Goal: Task Accomplishment & Management: Use online tool/utility

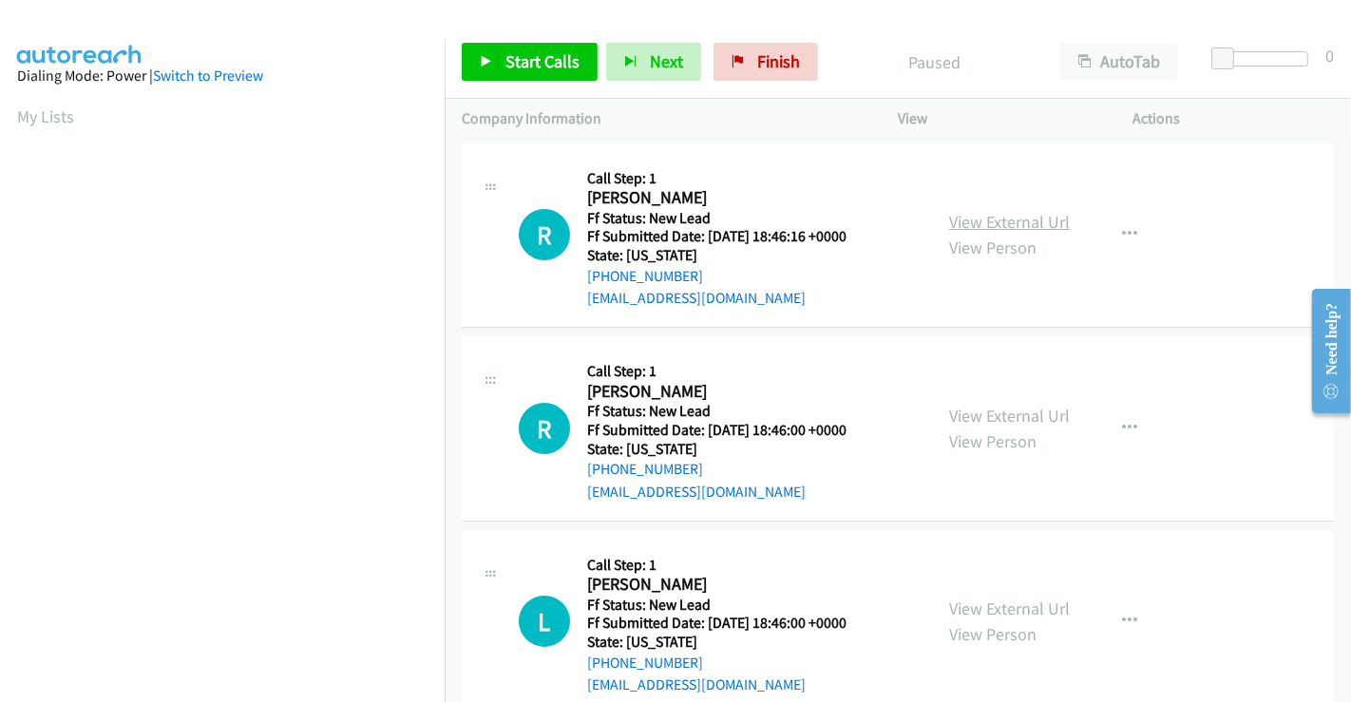
click at [993, 214] on link "View External Url" at bounding box center [1009, 222] width 121 height 22
click at [983, 419] on link "View External Url" at bounding box center [1009, 416] width 121 height 22
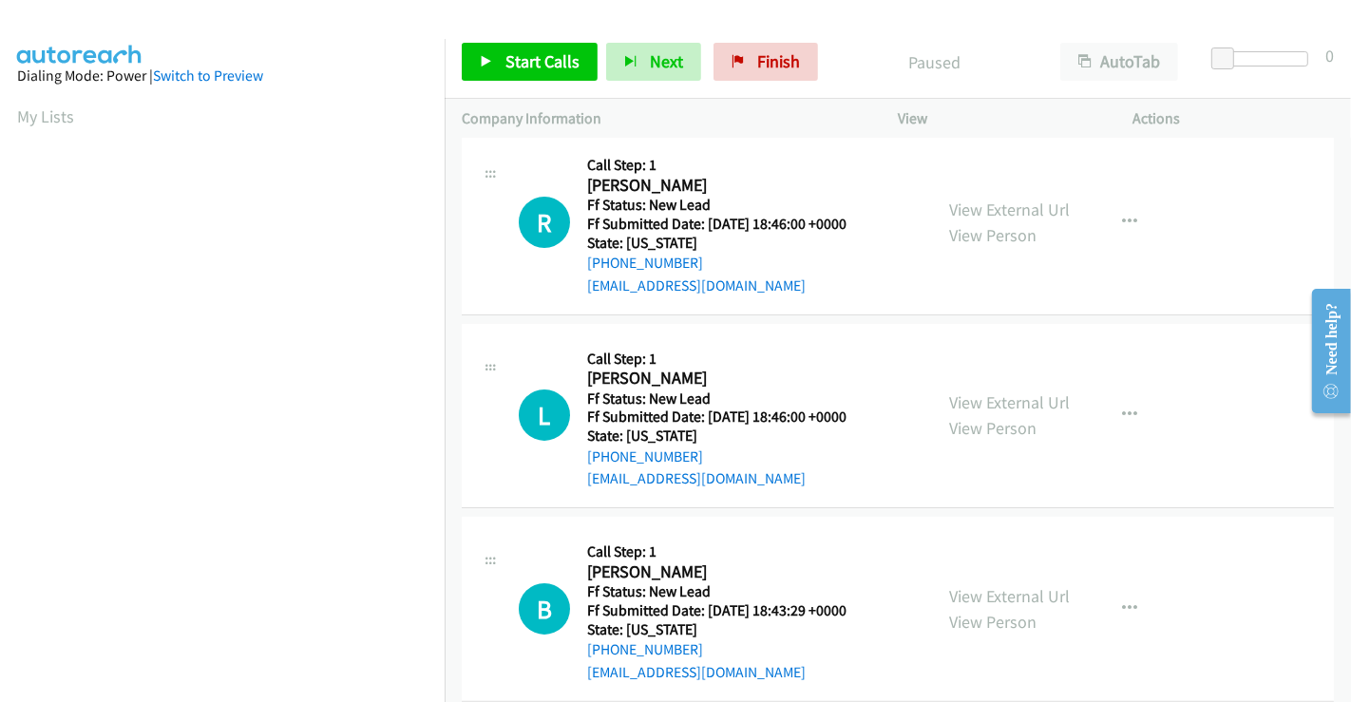
scroll to position [211, 0]
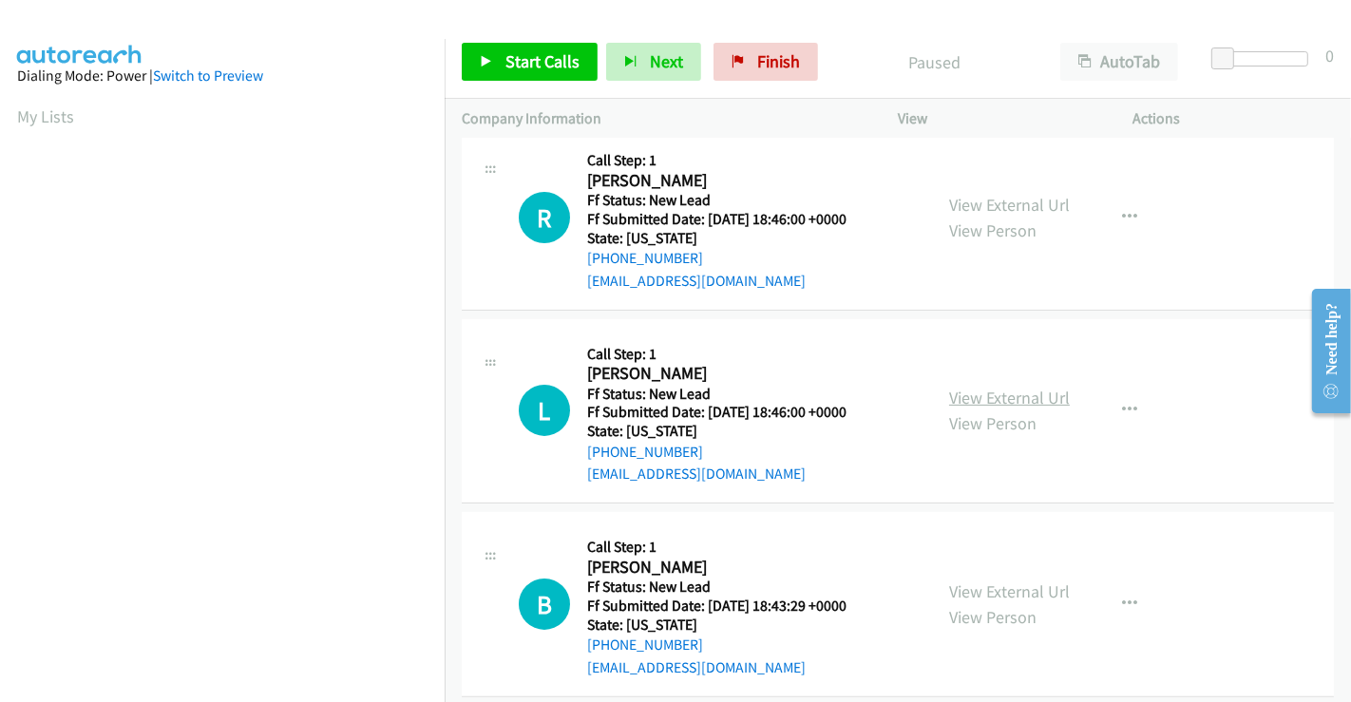
click at [986, 400] on link "View External Url" at bounding box center [1009, 398] width 121 height 22
click at [982, 588] on link "View External Url" at bounding box center [1009, 591] width 121 height 22
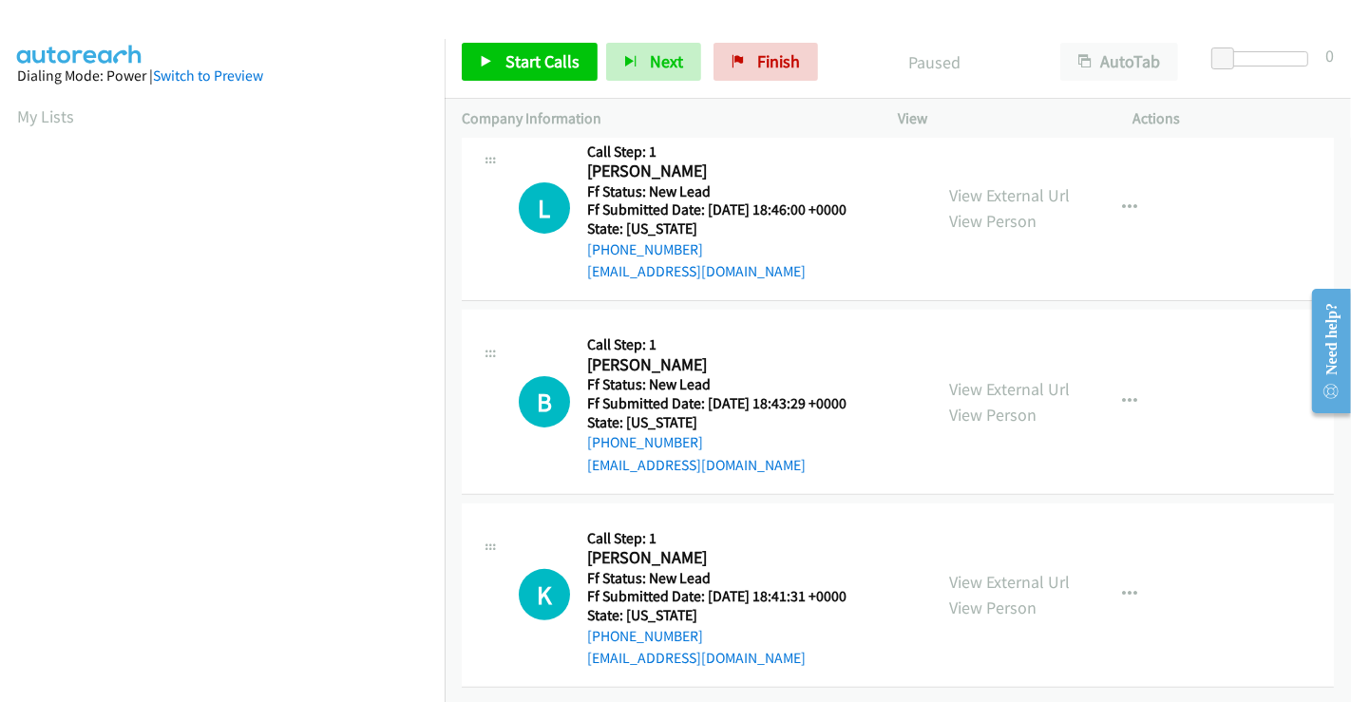
scroll to position [426, 0]
click at [988, 572] on link "View External Url" at bounding box center [1009, 582] width 121 height 22
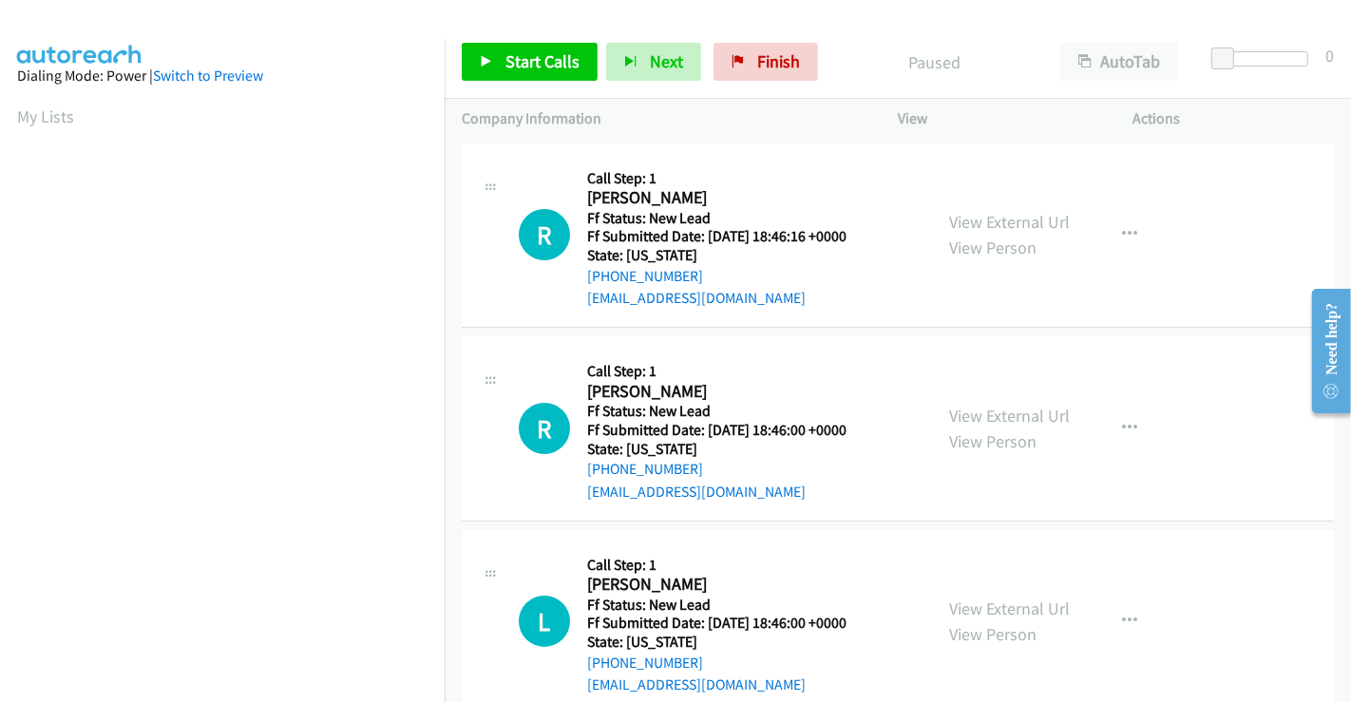
scroll to position [0, 0]
click at [539, 57] on span "Start Calls" at bounding box center [542, 61] width 74 height 22
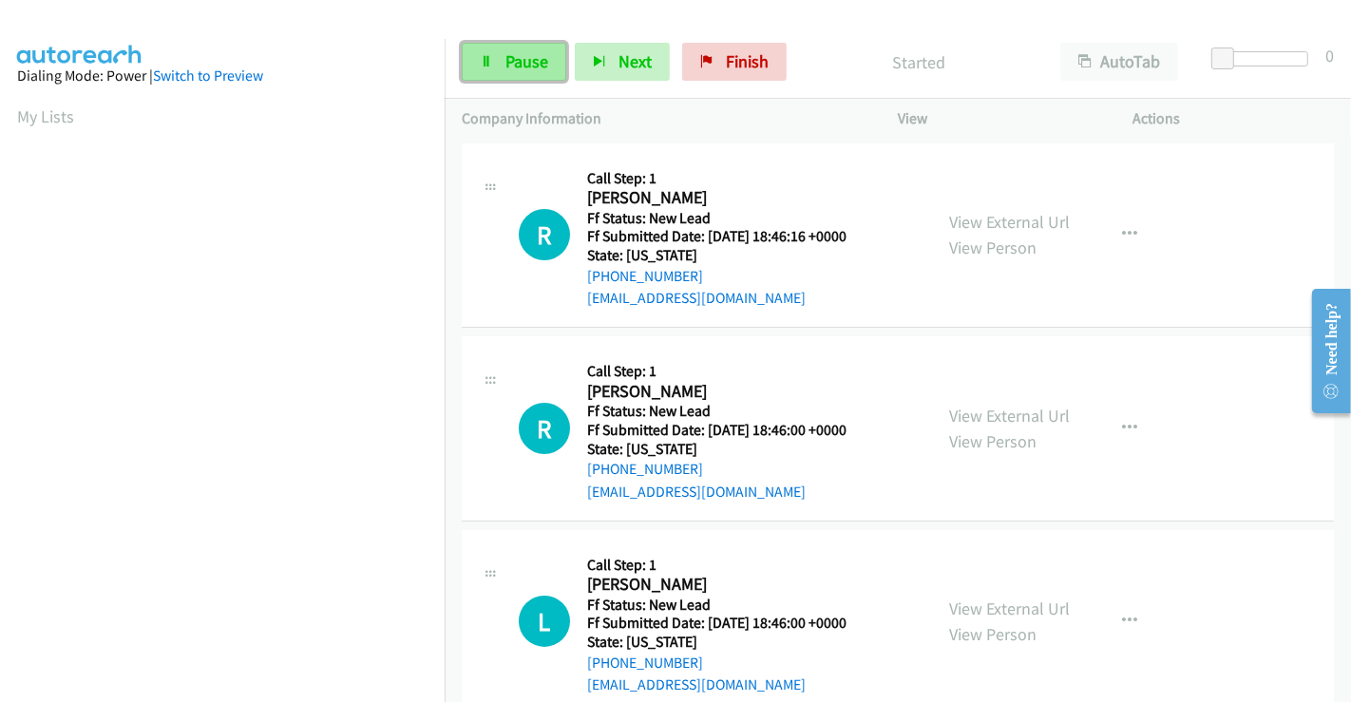
click at [529, 64] on span "Pause" at bounding box center [526, 61] width 43 height 22
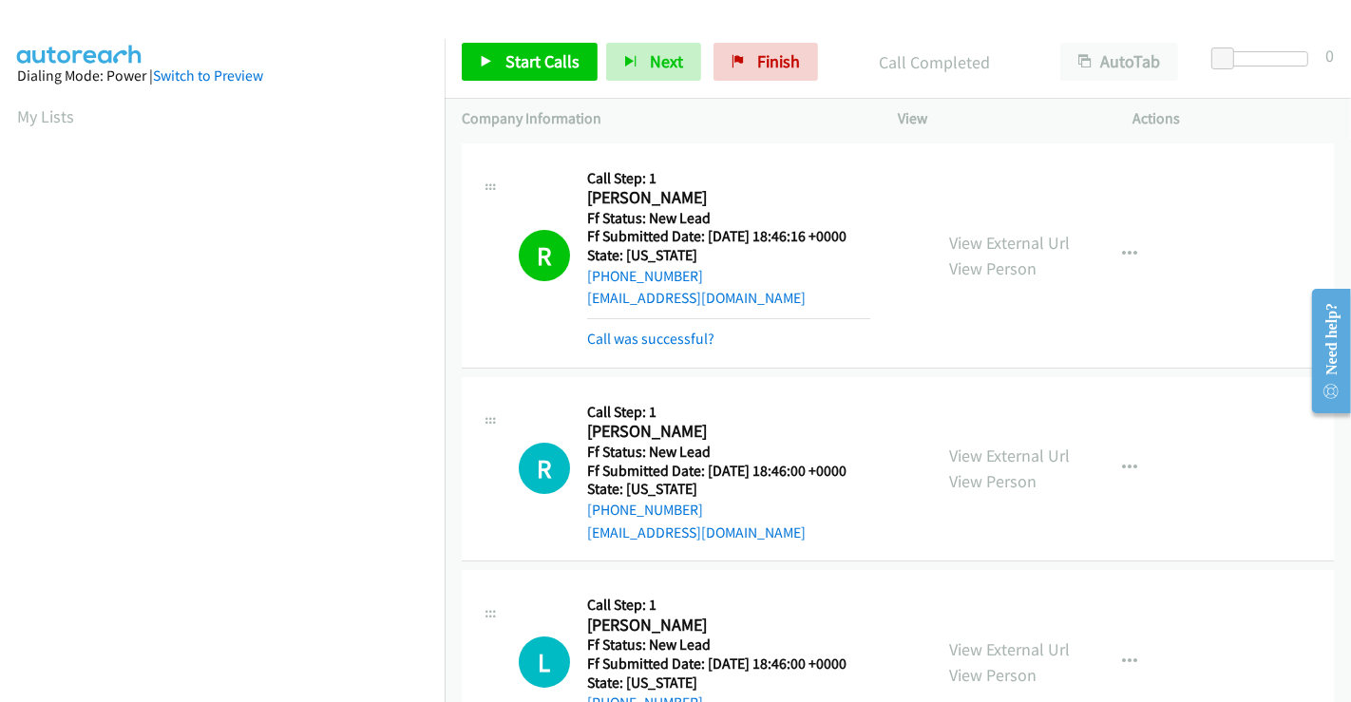
scroll to position [366, 0]
click at [708, 334] on link "Call was successful?" at bounding box center [650, 339] width 127 height 18
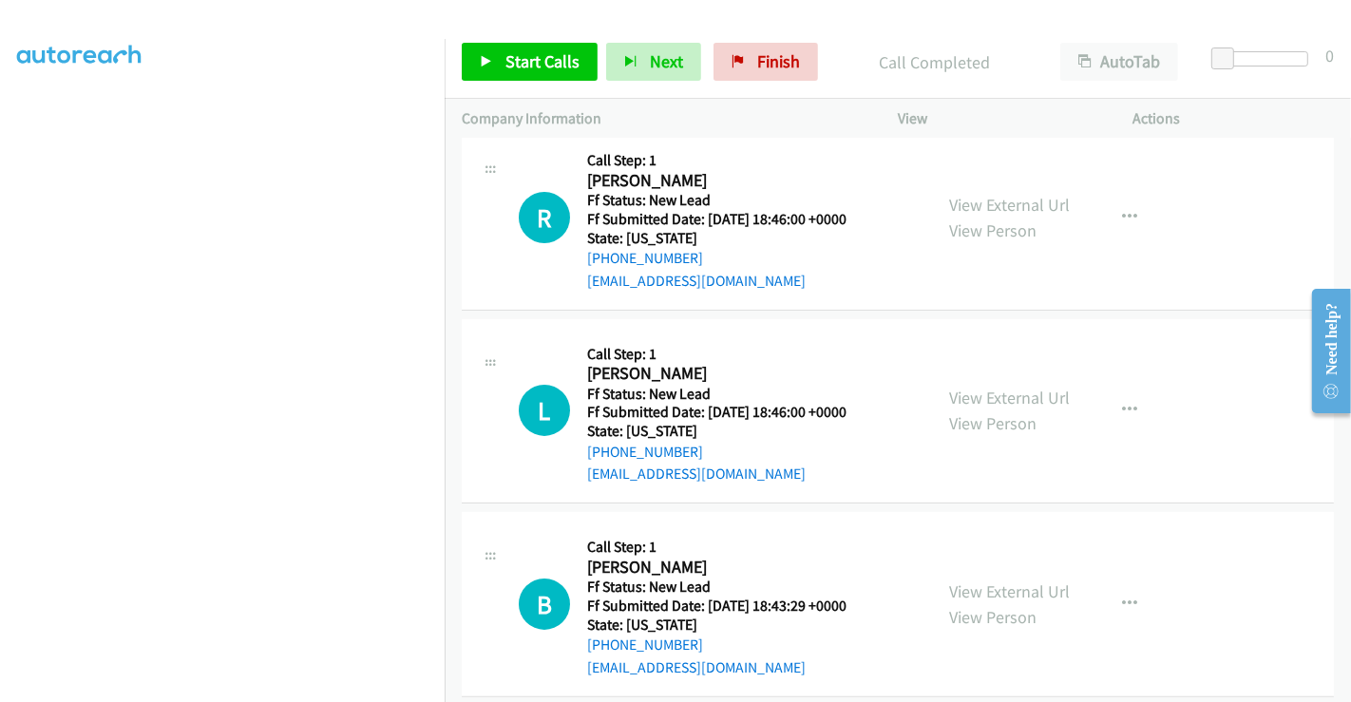
scroll to position [105, 0]
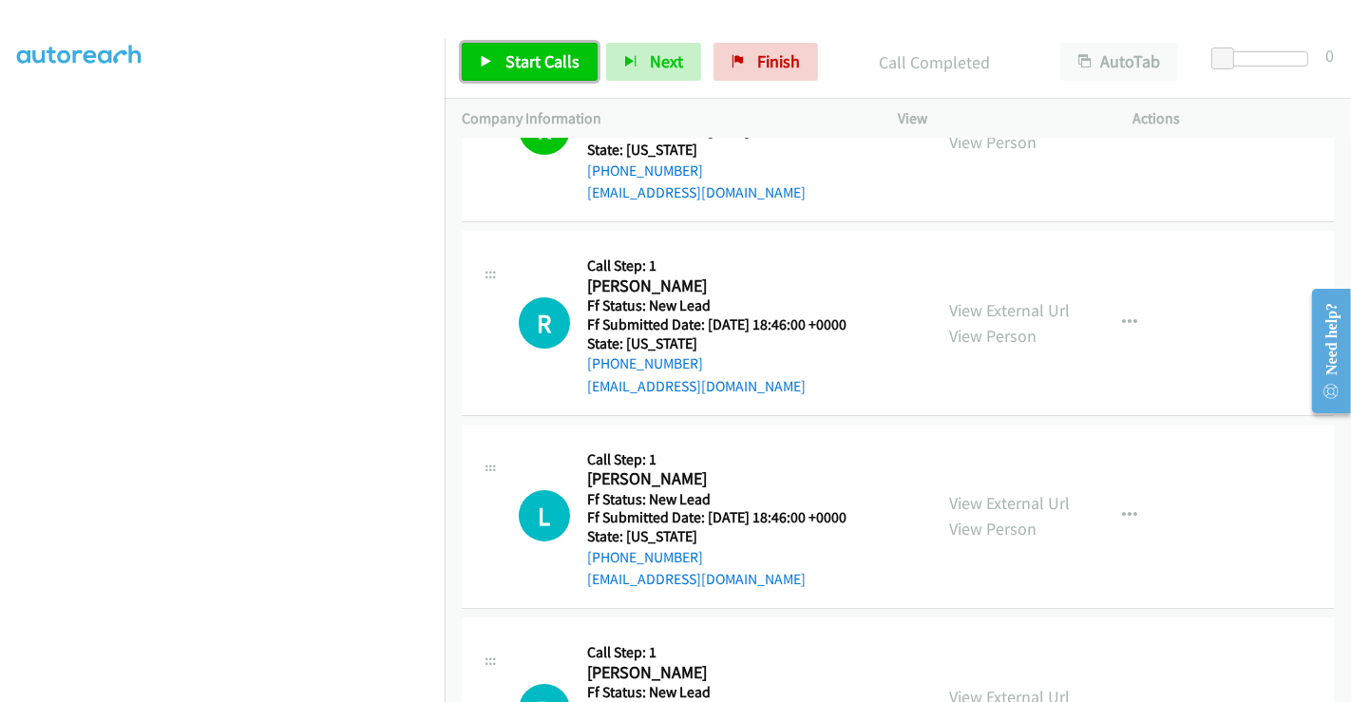
click at [513, 65] on span "Start Calls" at bounding box center [542, 61] width 74 height 22
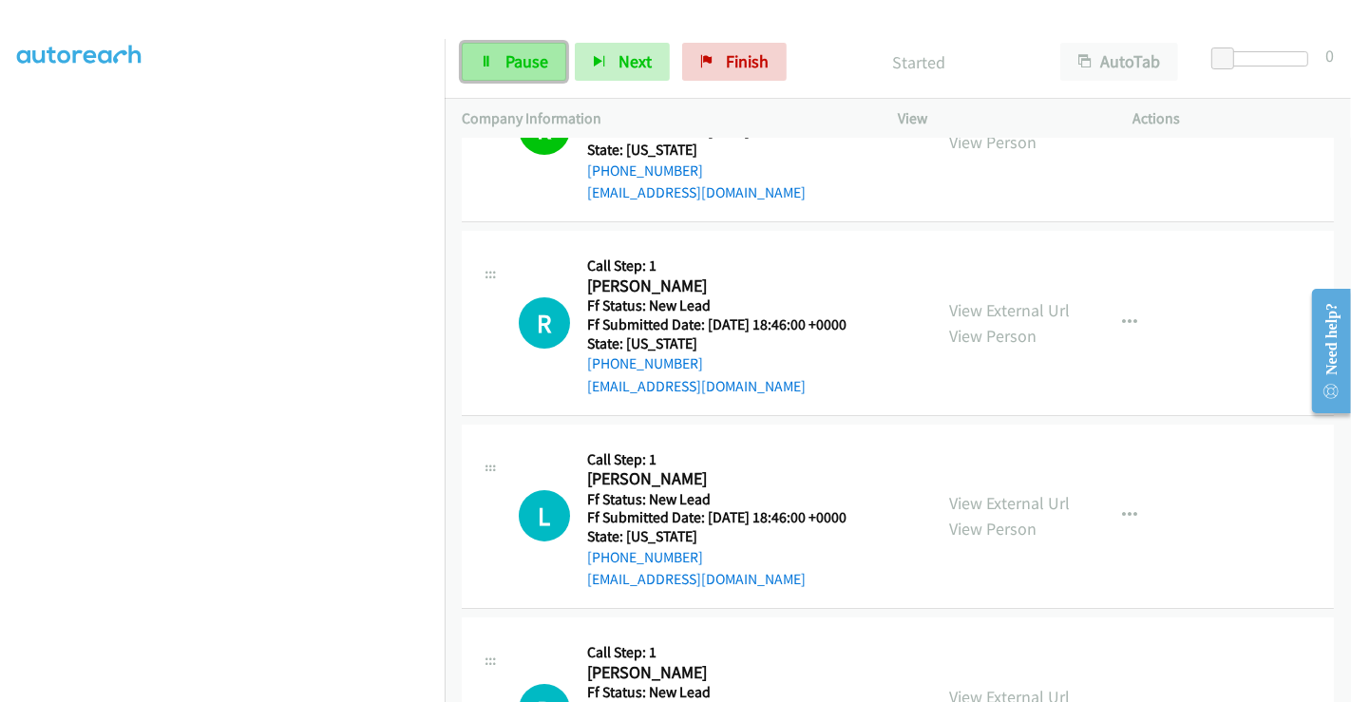
click at [508, 55] on span "Pause" at bounding box center [526, 61] width 43 height 22
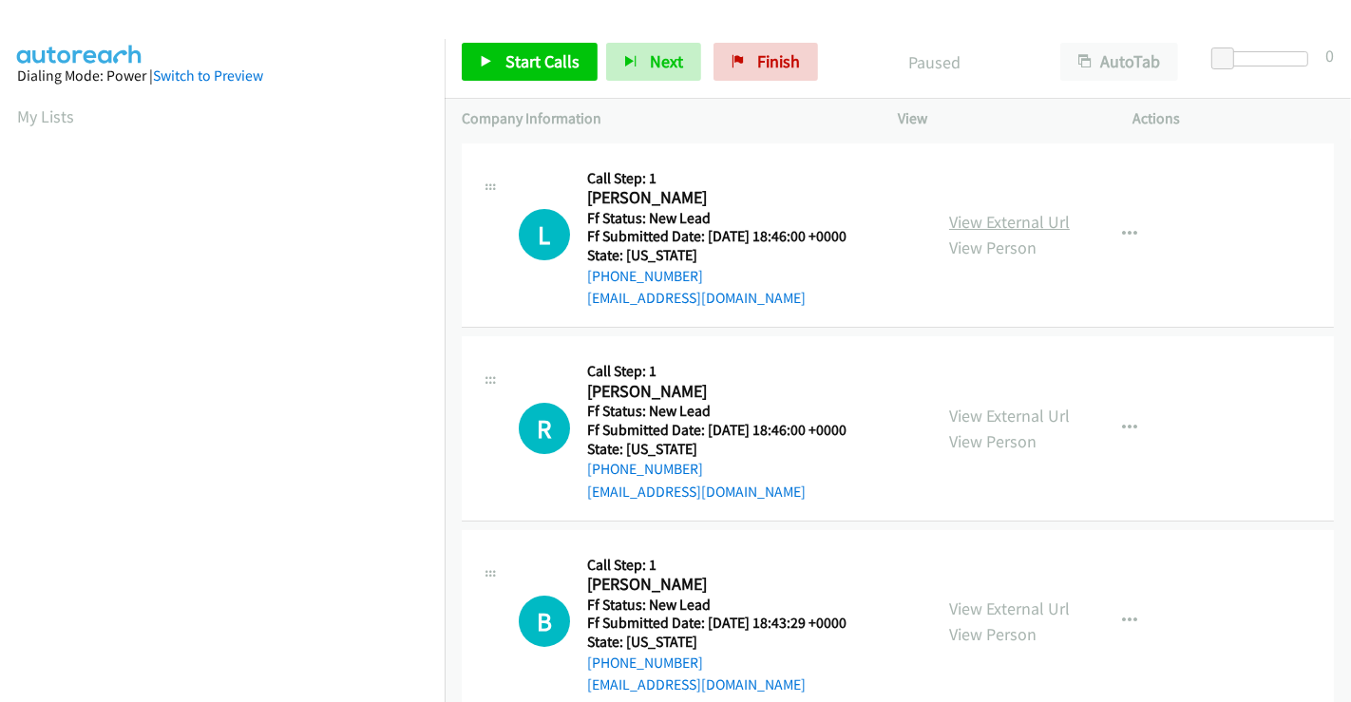
click at [975, 226] on link "View External Url" at bounding box center [1009, 222] width 121 height 22
click at [513, 53] on span "Start Calls" at bounding box center [542, 61] width 74 height 22
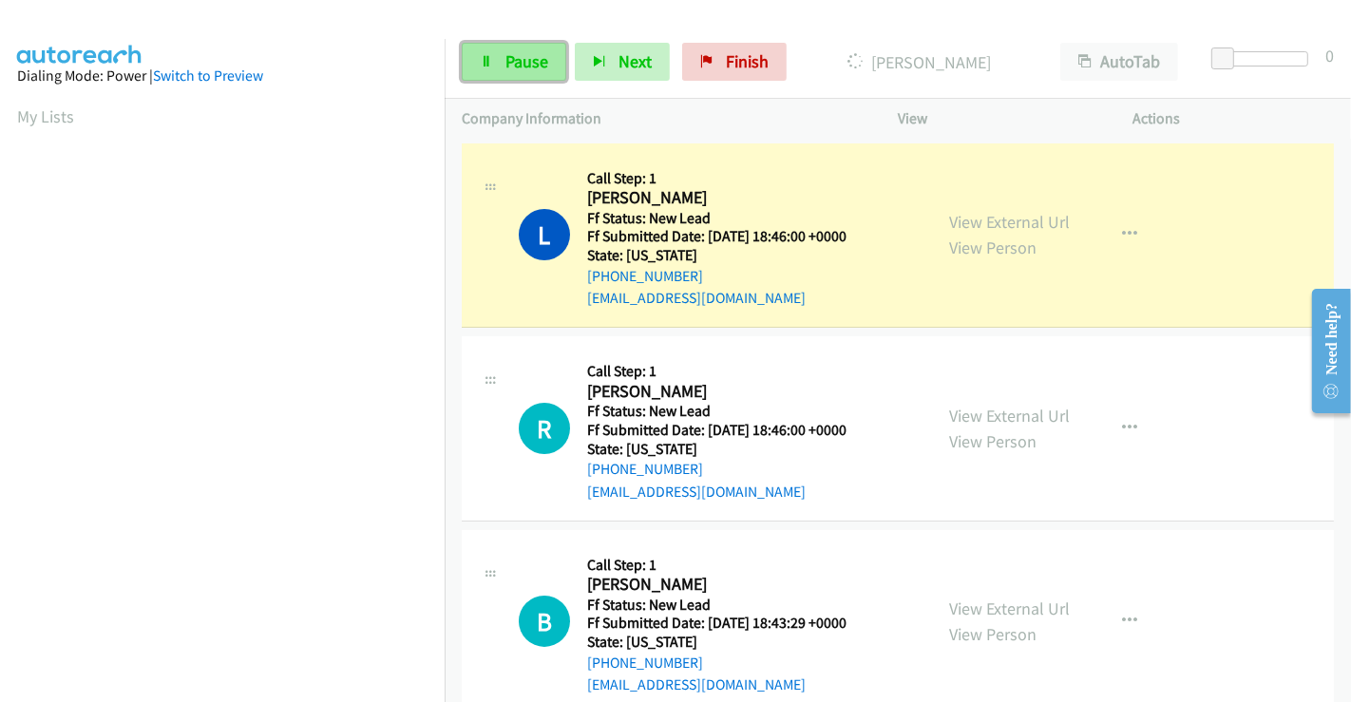
click at [522, 64] on span "Pause" at bounding box center [526, 61] width 43 height 22
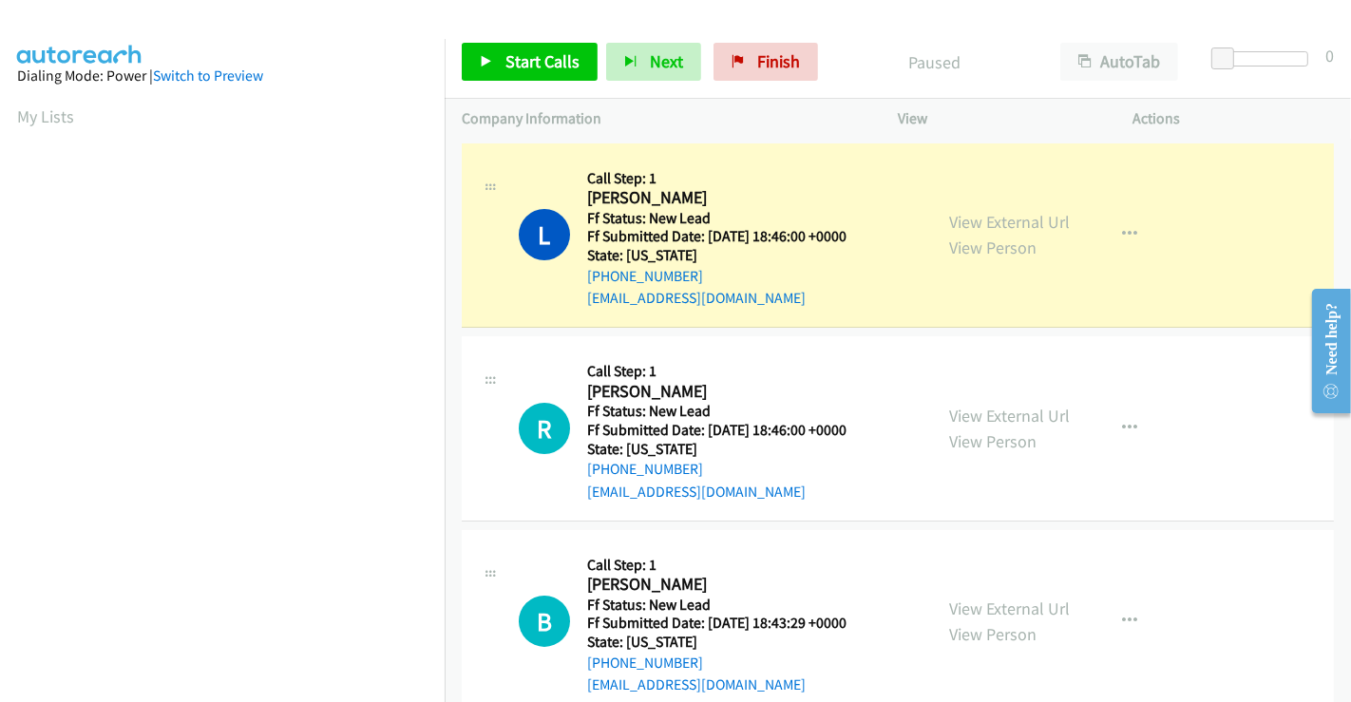
scroll to position [366, 0]
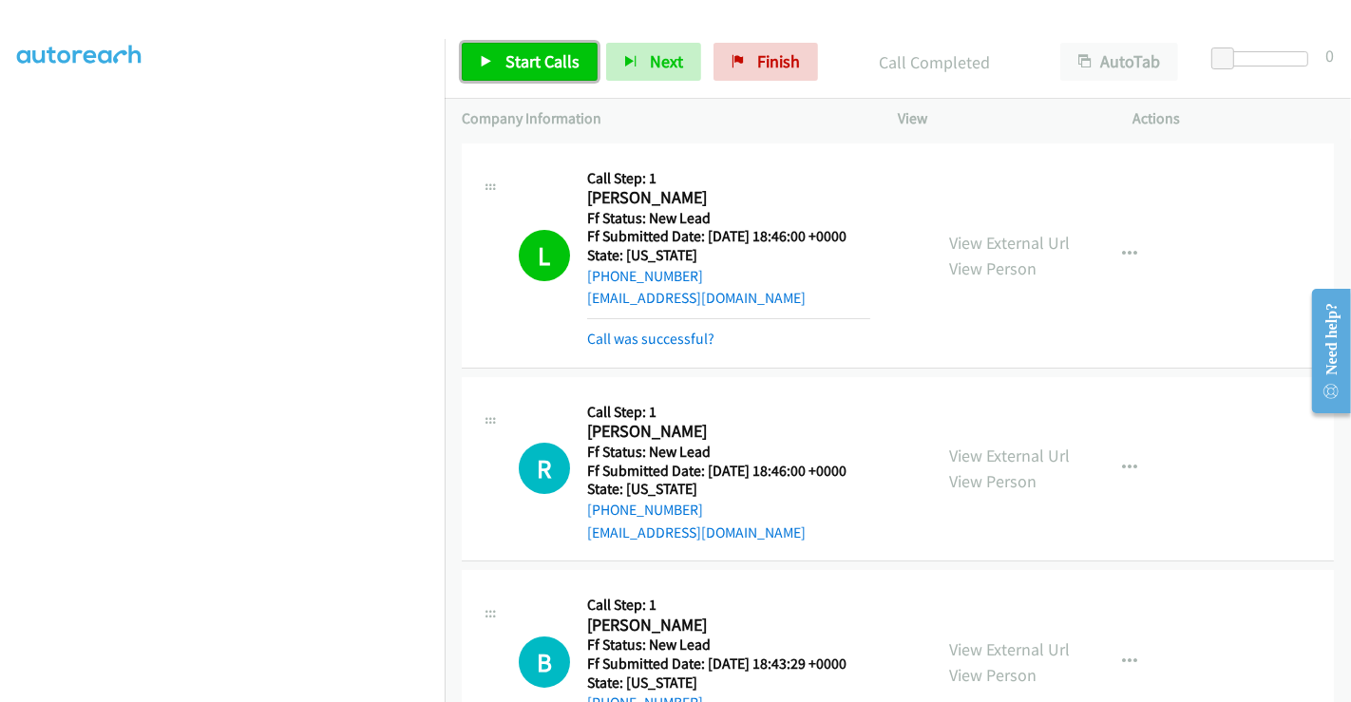
click at [558, 52] on span "Start Calls" at bounding box center [542, 61] width 74 height 22
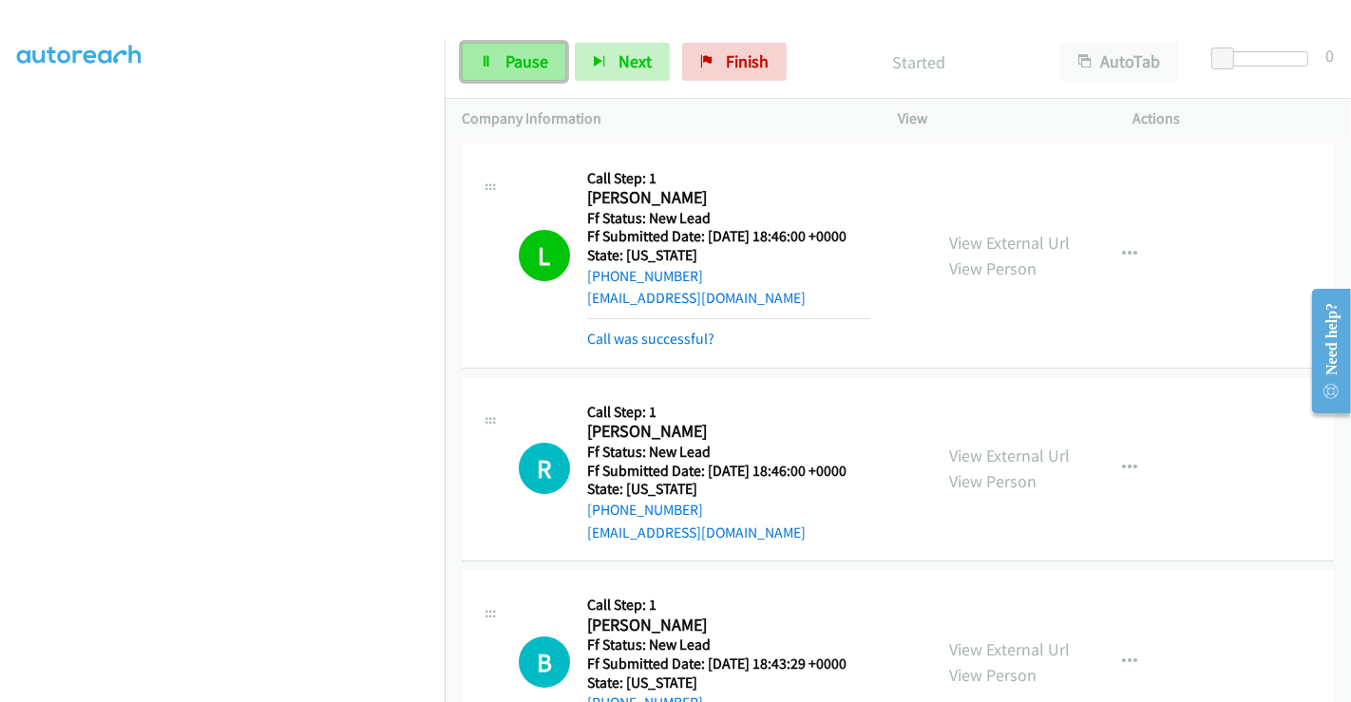
click at [493, 49] on link "Pause" at bounding box center [514, 62] width 104 height 38
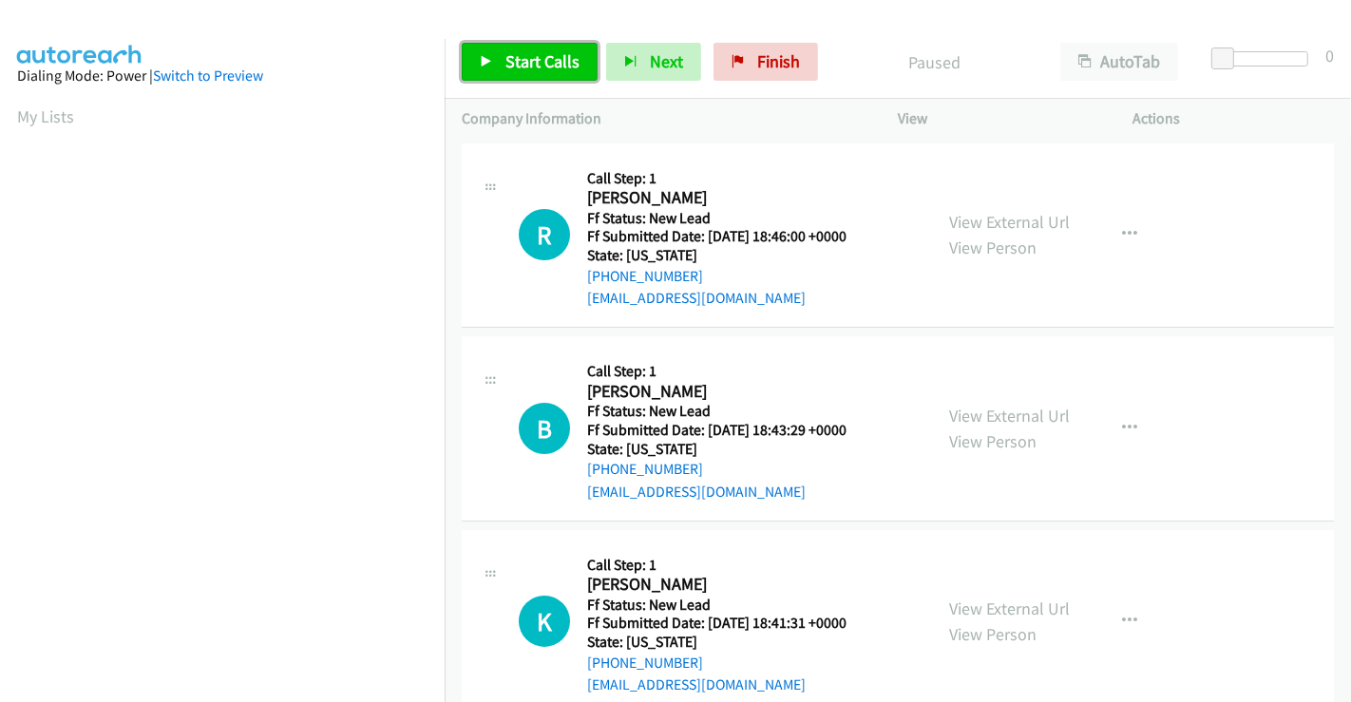
click at [520, 58] on span "Start Calls" at bounding box center [542, 61] width 74 height 22
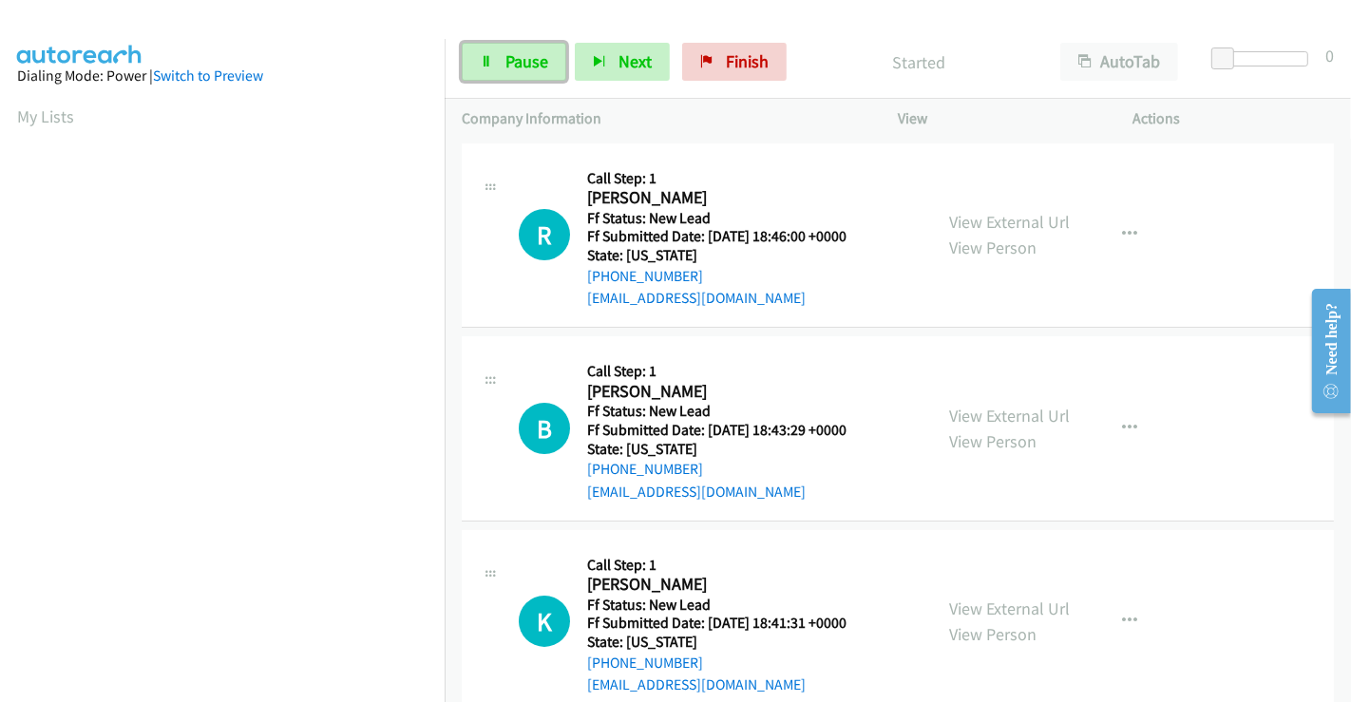
click at [520, 58] on span "Pause" at bounding box center [526, 61] width 43 height 22
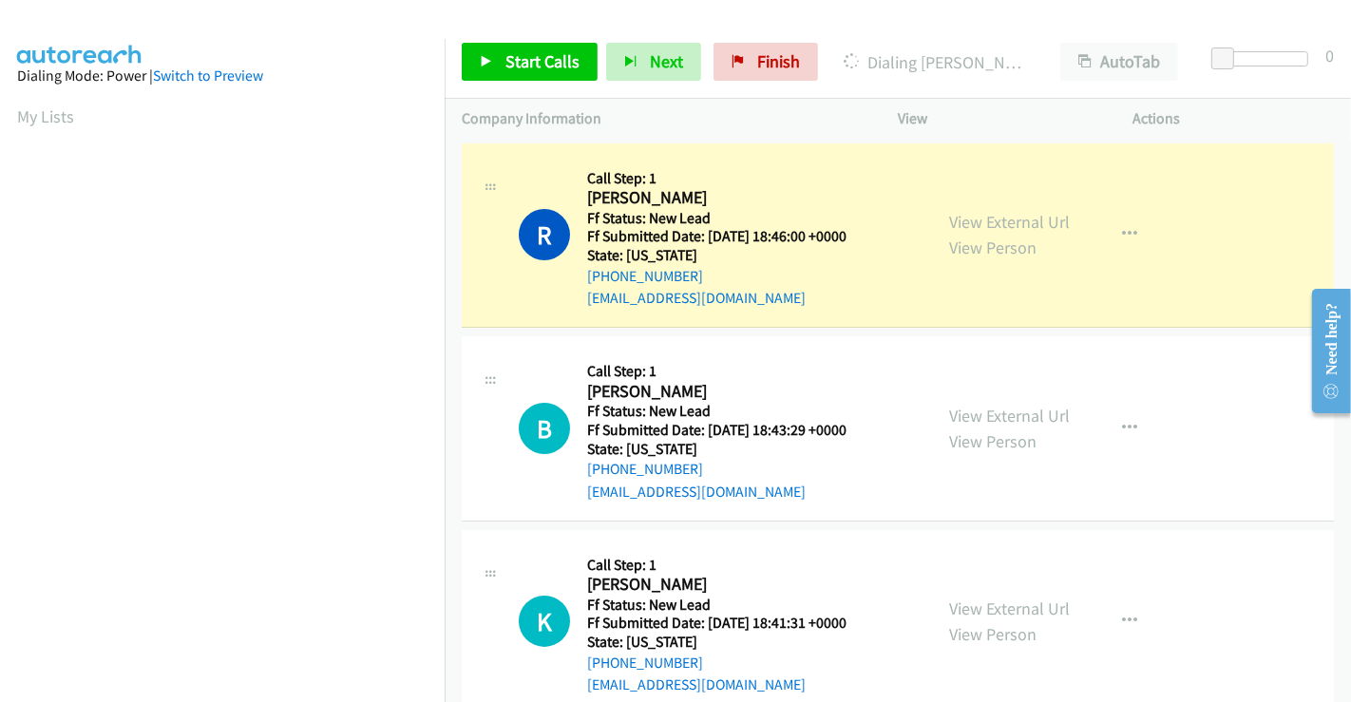
scroll to position [366, 0]
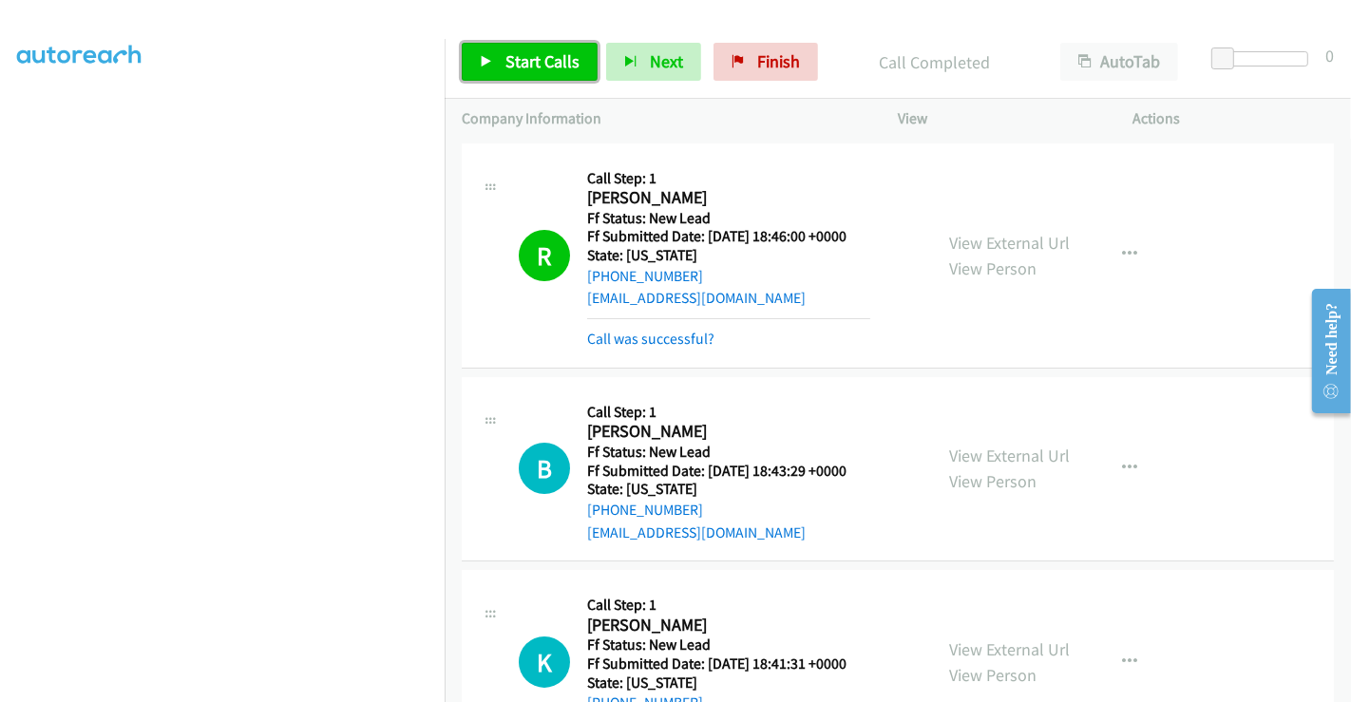
click at [499, 60] on link "Start Calls" at bounding box center [530, 62] width 136 height 38
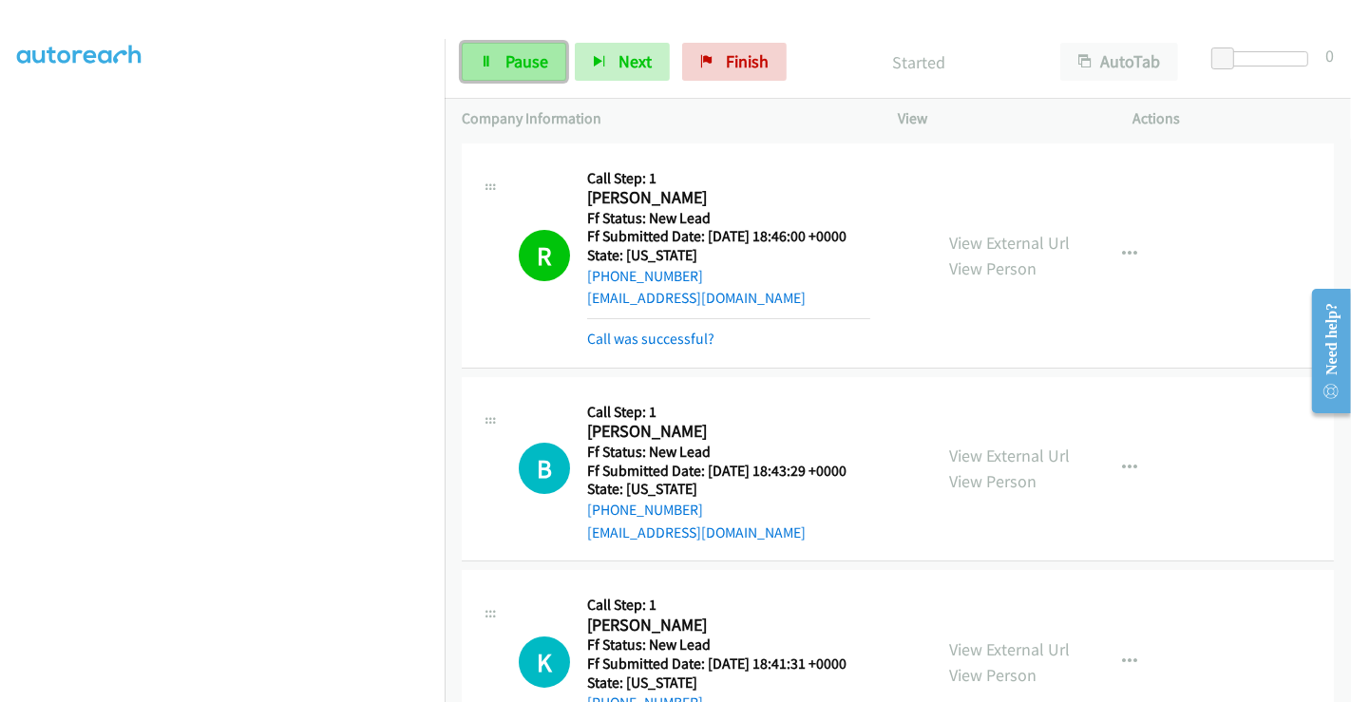
click at [502, 61] on link "Pause" at bounding box center [514, 62] width 104 height 38
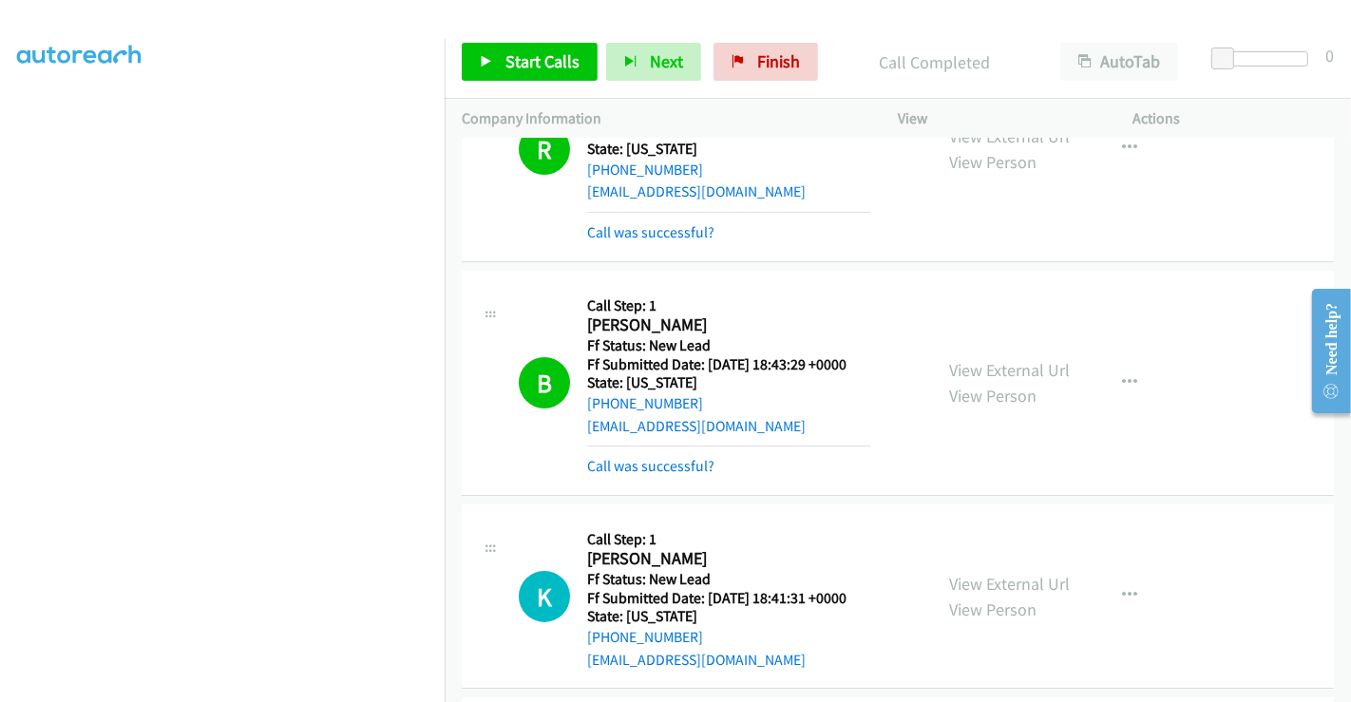
scroll to position [211, 0]
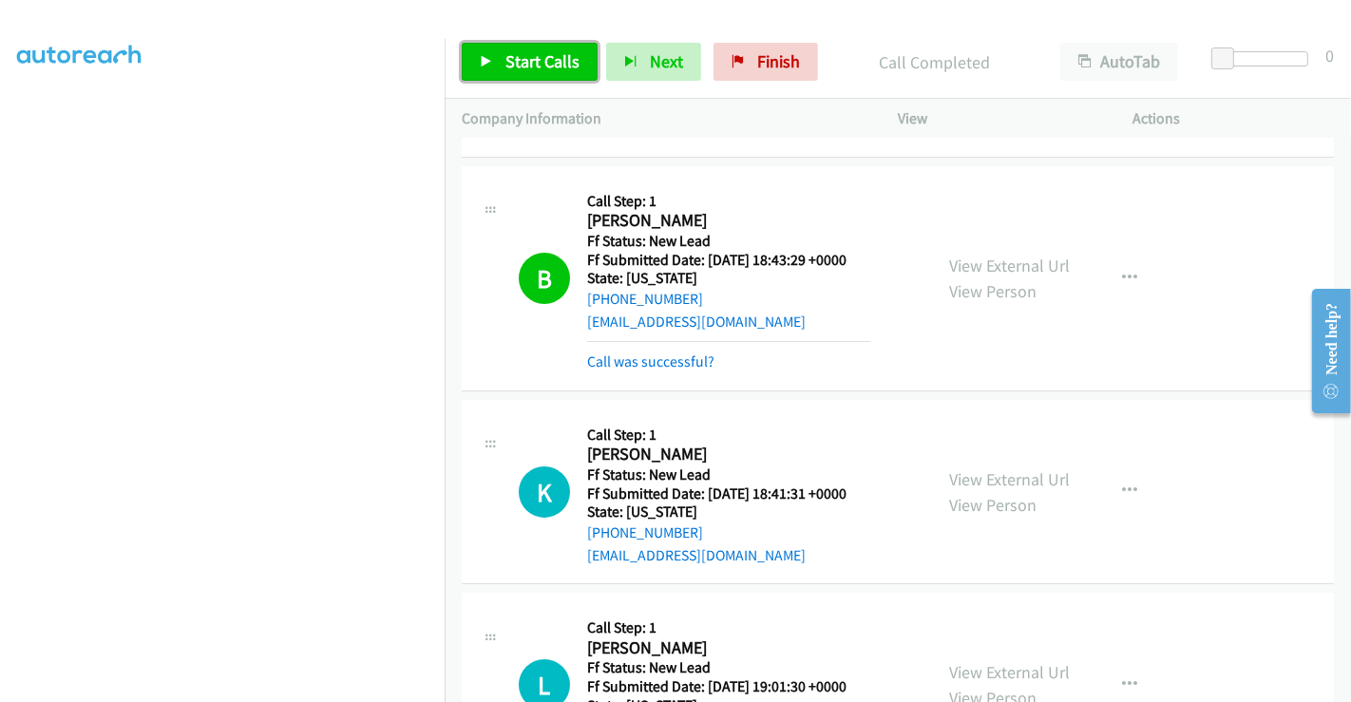
click at [499, 55] on link "Start Calls" at bounding box center [530, 62] width 136 height 38
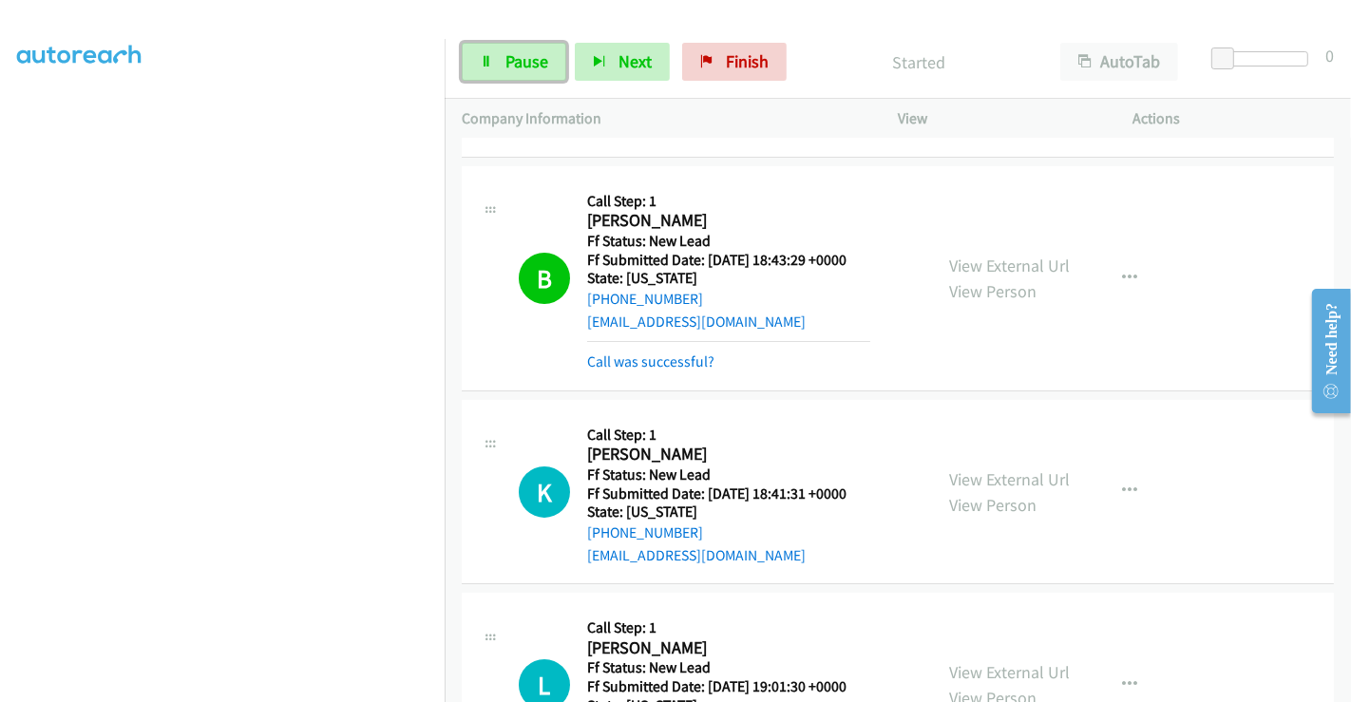
click at [499, 55] on link "Pause" at bounding box center [514, 62] width 104 height 38
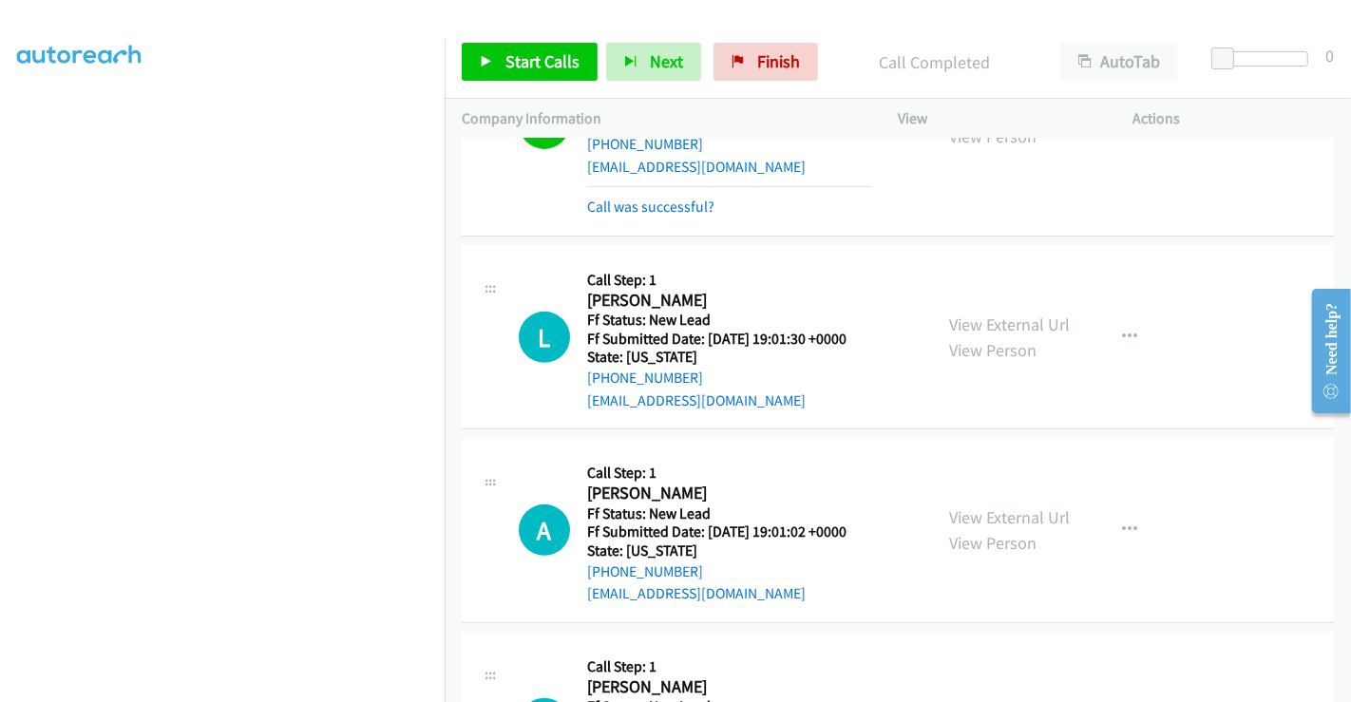
scroll to position [633, 0]
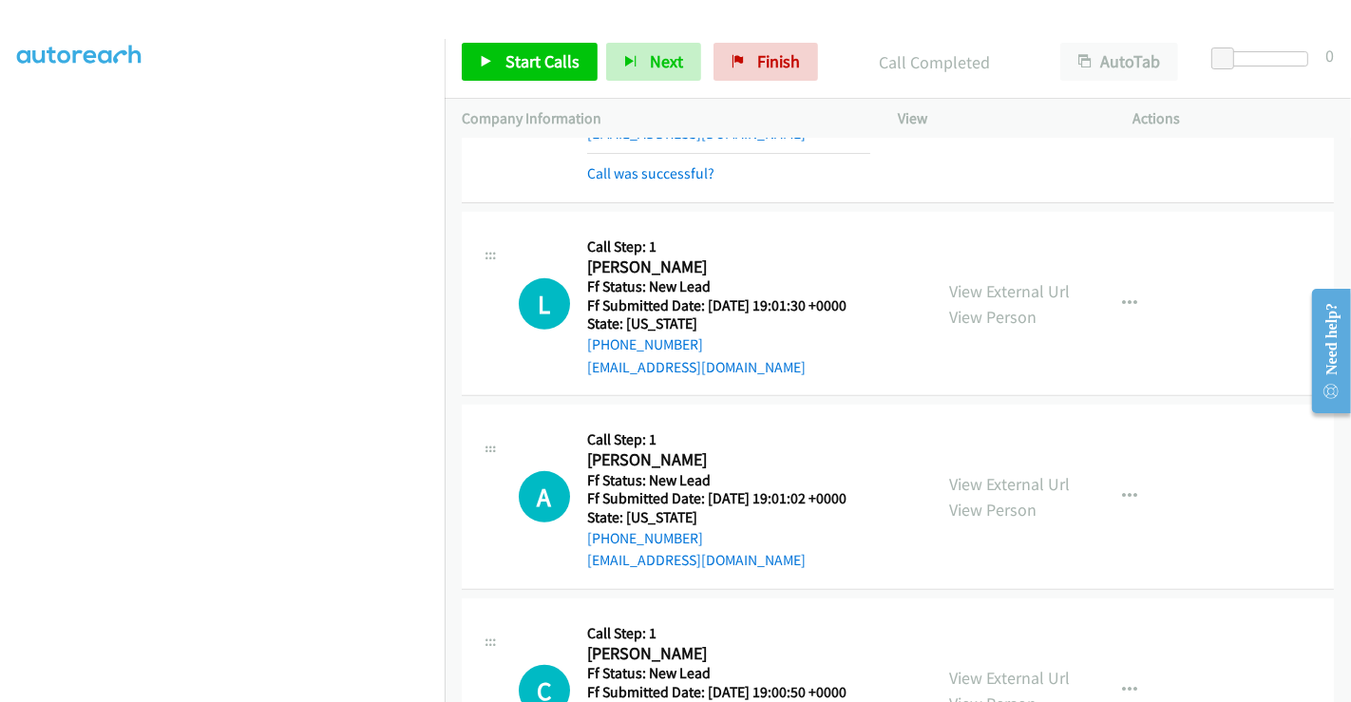
click at [976, 299] on div "View External Url View Person" at bounding box center [1009, 303] width 121 height 51
click at [976, 293] on link "View External Url" at bounding box center [1009, 291] width 121 height 22
click at [985, 479] on link "View External Url" at bounding box center [1009, 484] width 121 height 22
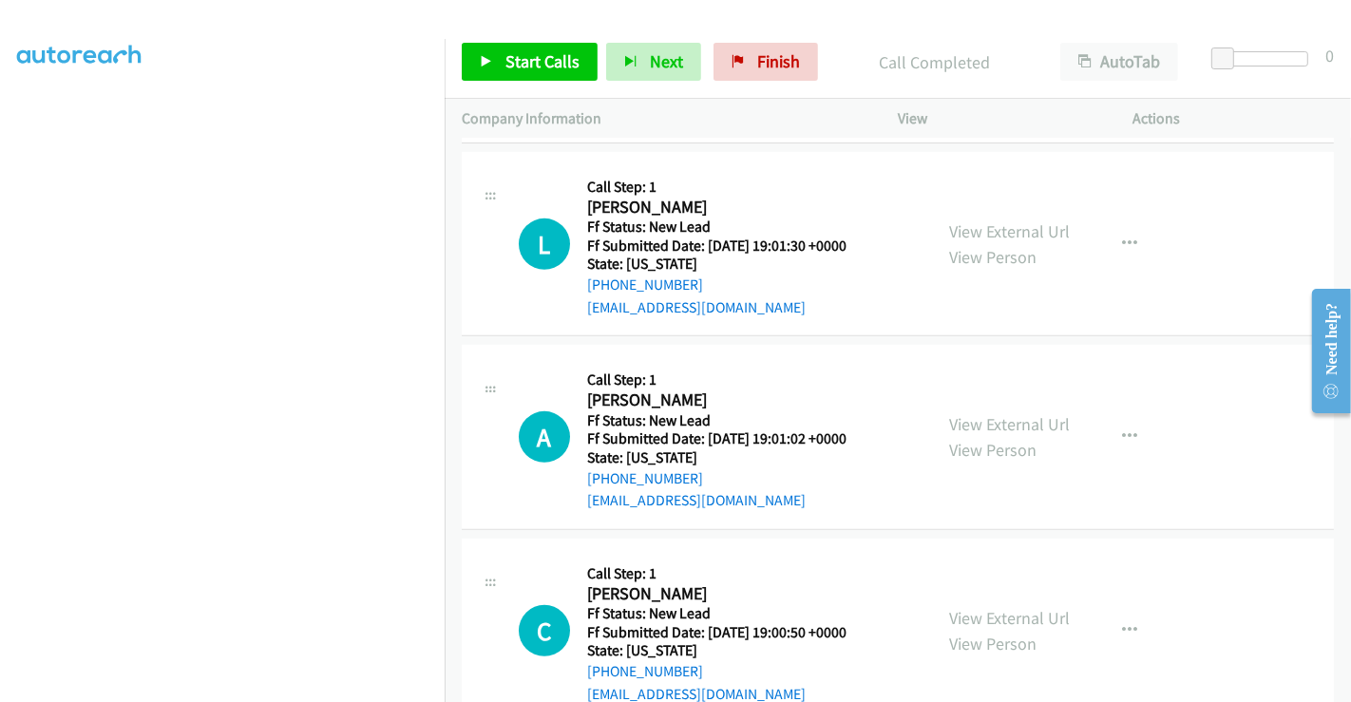
scroll to position [741, 0]
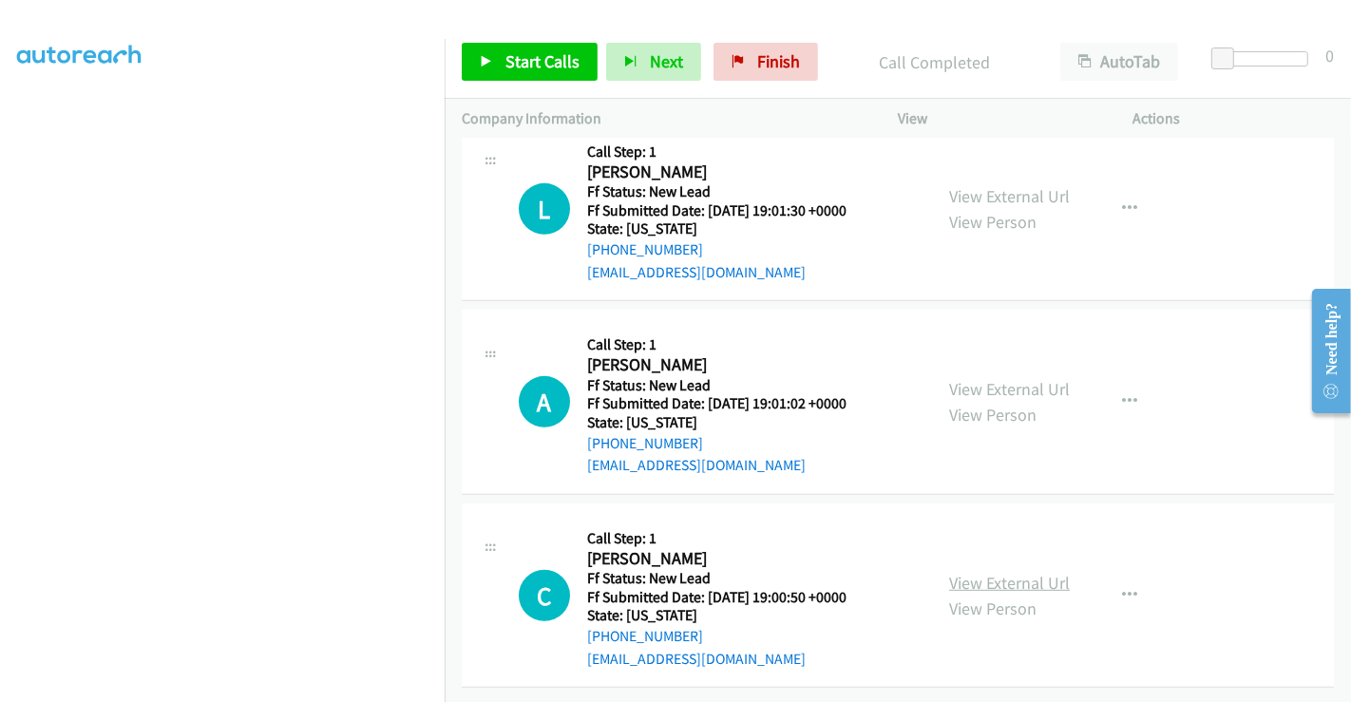
click at [983, 572] on link "View External Url" at bounding box center [1009, 583] width 121 height 22
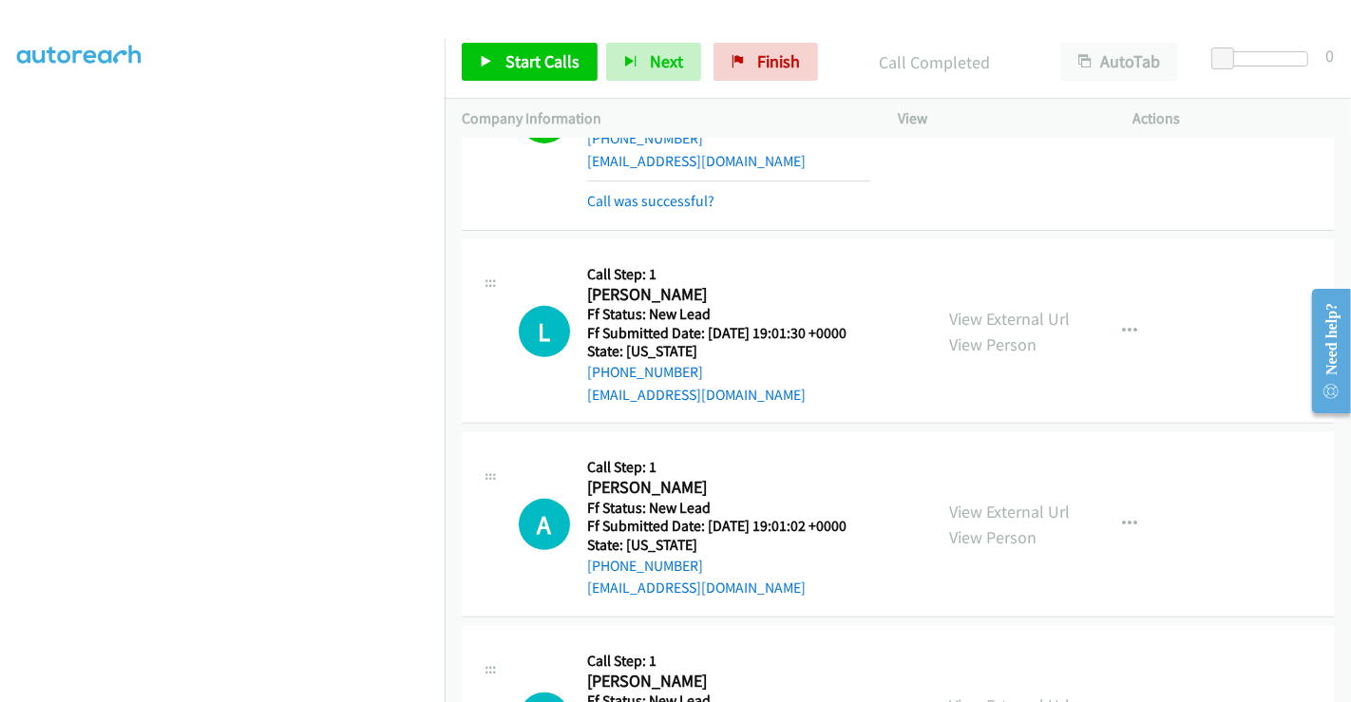
scroll to position [529, 0]
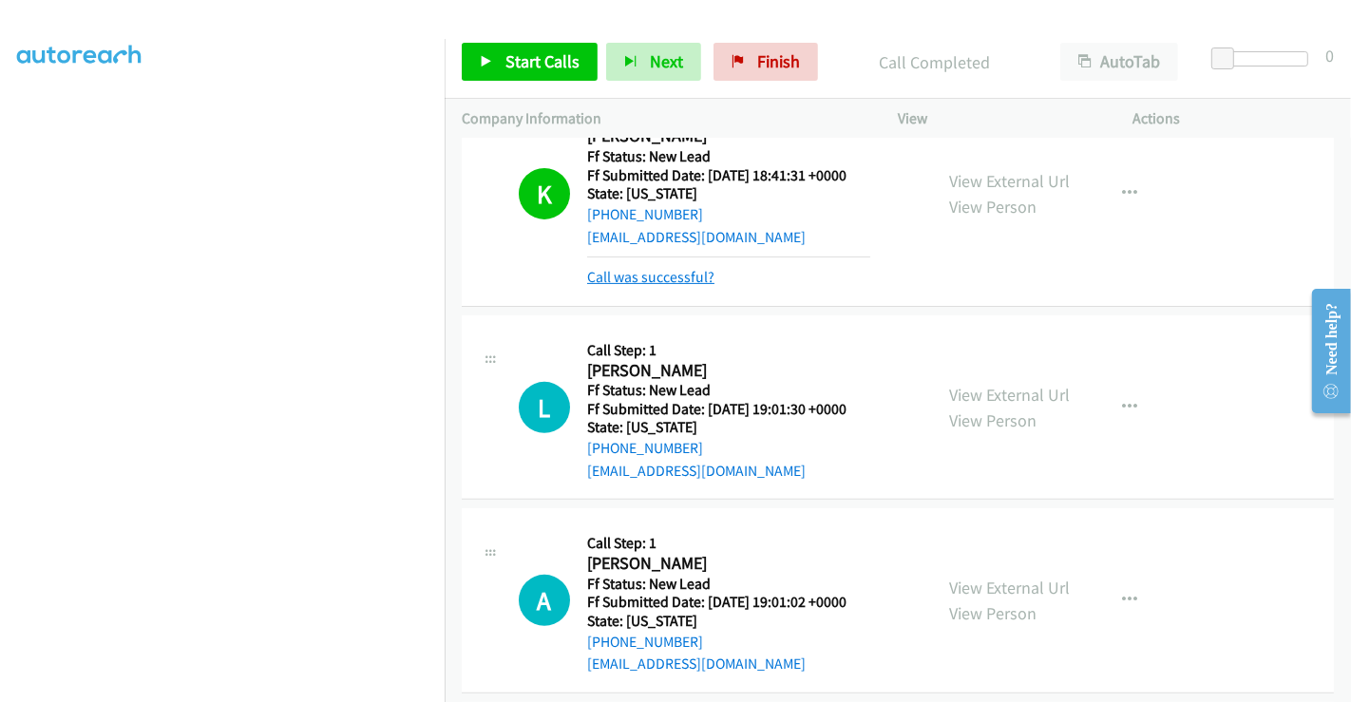
click at [672, 277] on link "Call was successful?" at bounding box center [650, 277] width 127 height 18
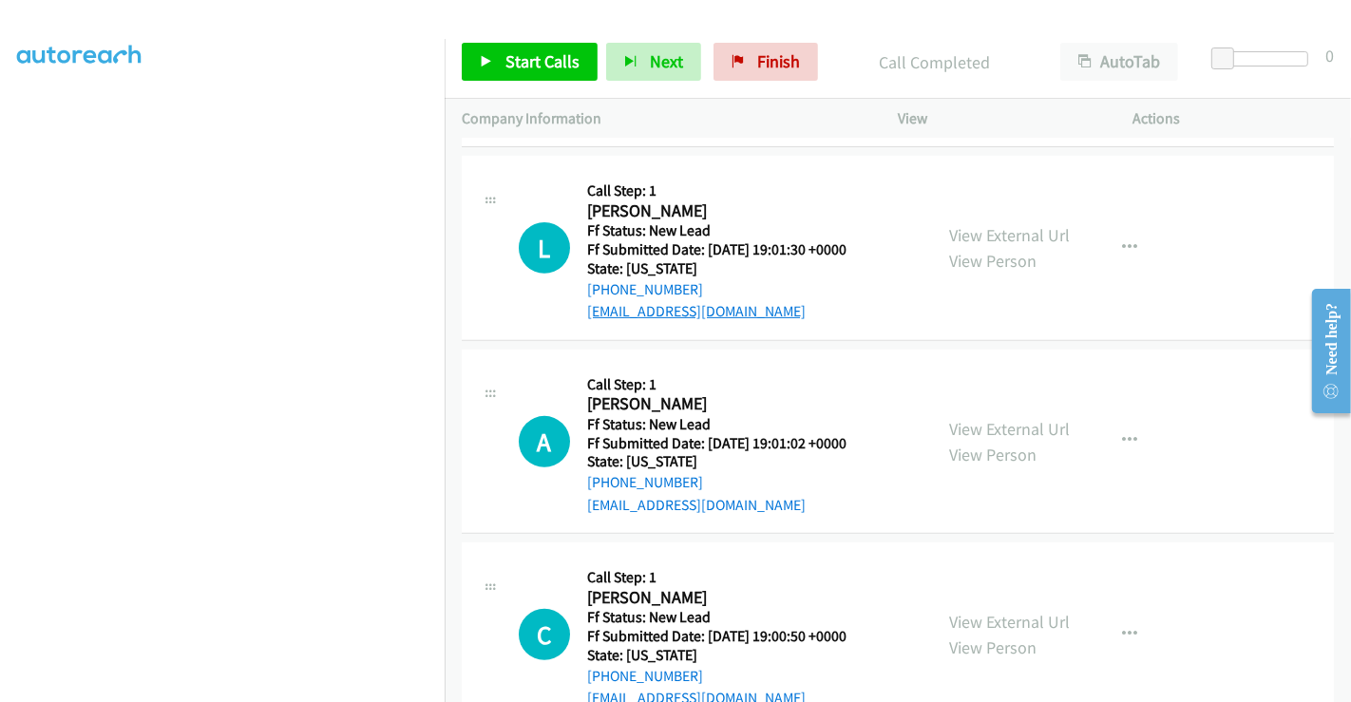
scroll to position [700, 0]
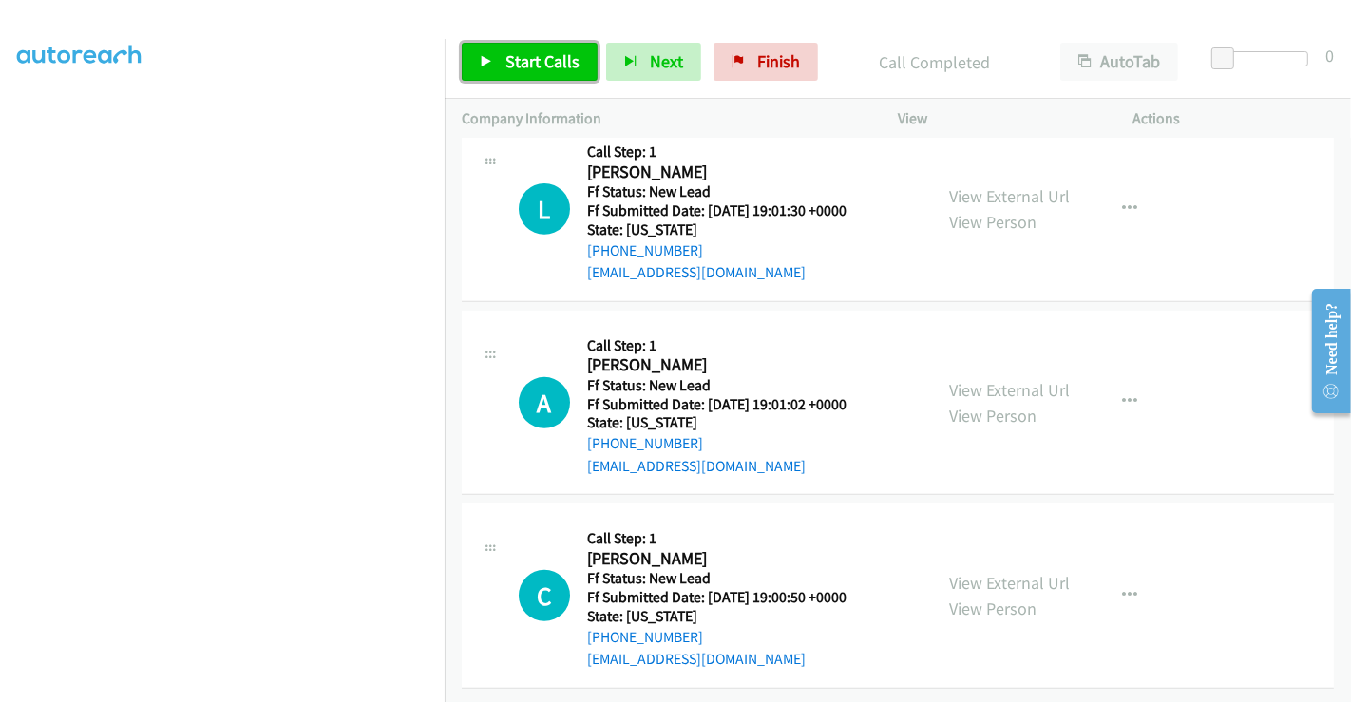
click at [537, 55] on span "Start Calls" at bounding box center [542, 61] width 74 height 22
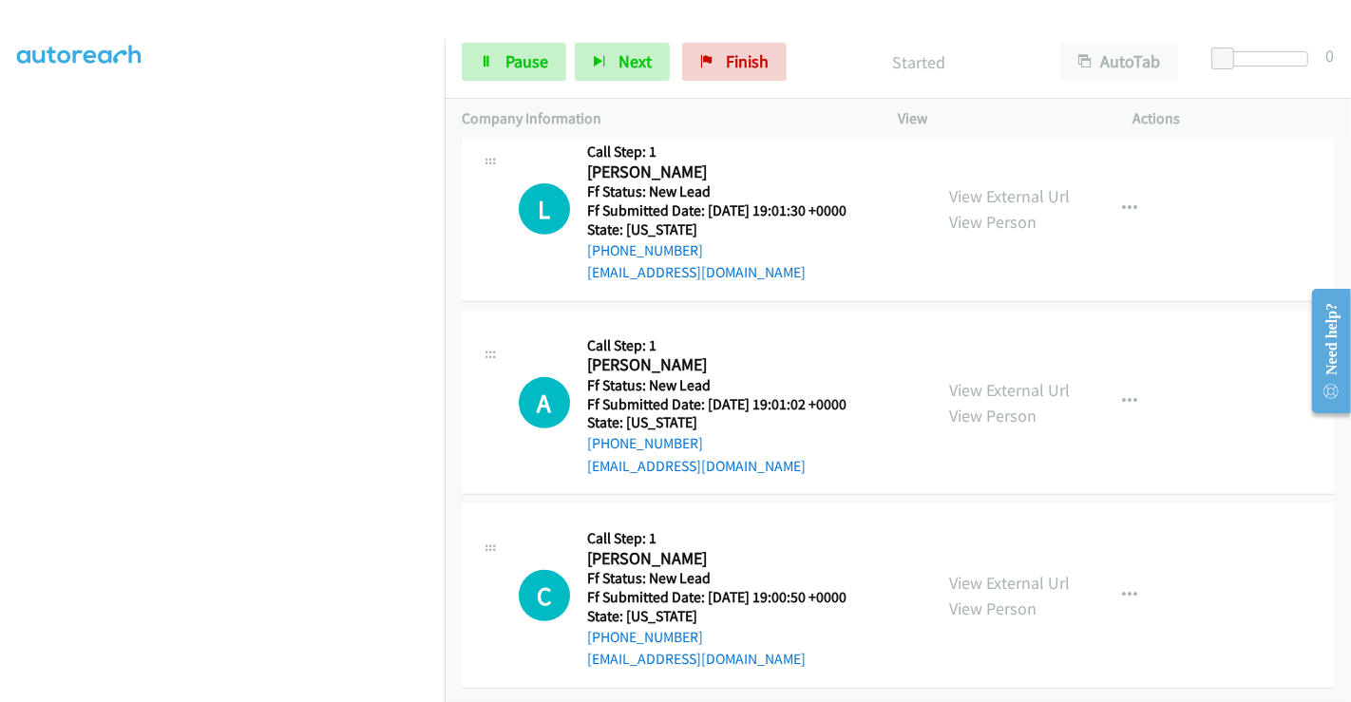
click at [501, 40] on div "Start Calls Pause Next Finish Started AutoTab AutoTab 0" at bounding box center [898, 62] width 906 height 73
click at [507, 60] on span "Pause" at bounding box center [526, 61] width 43 height 22
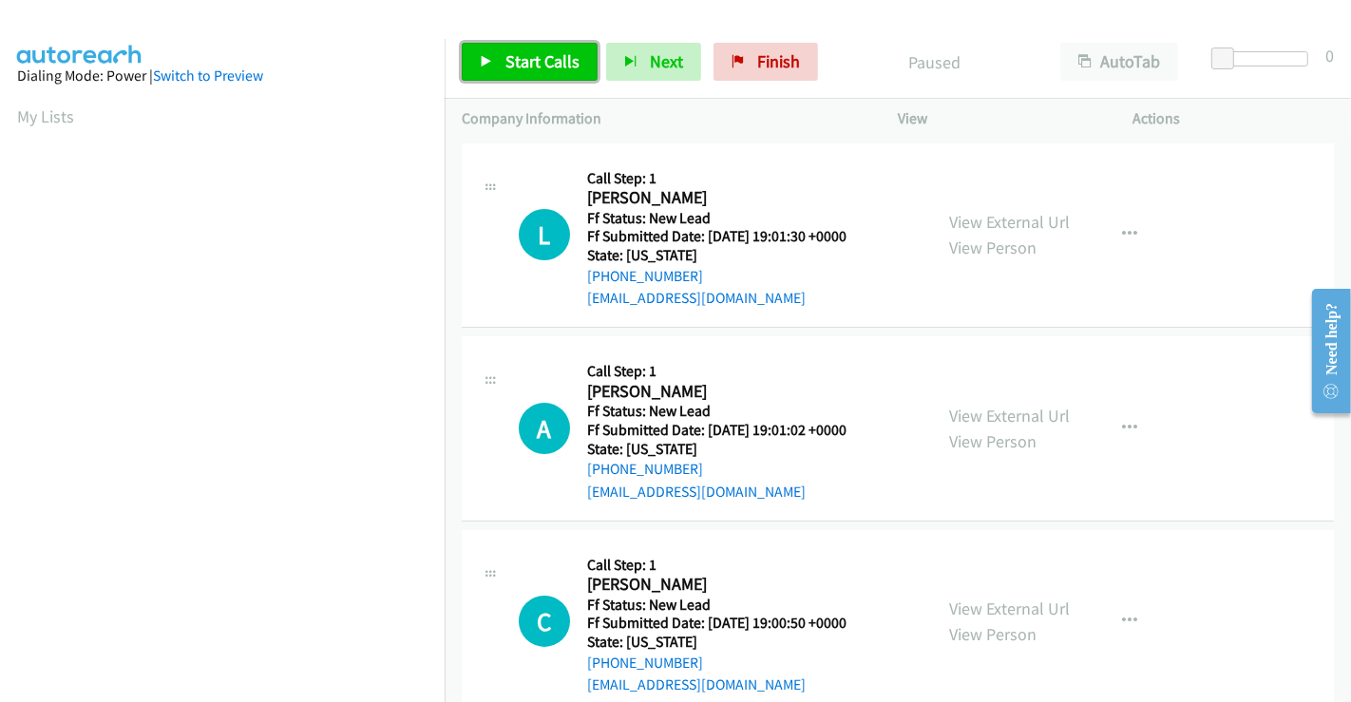
click at [540, 59] on span "Start Calls" at bounding box center [542, 61] width 74 height 22
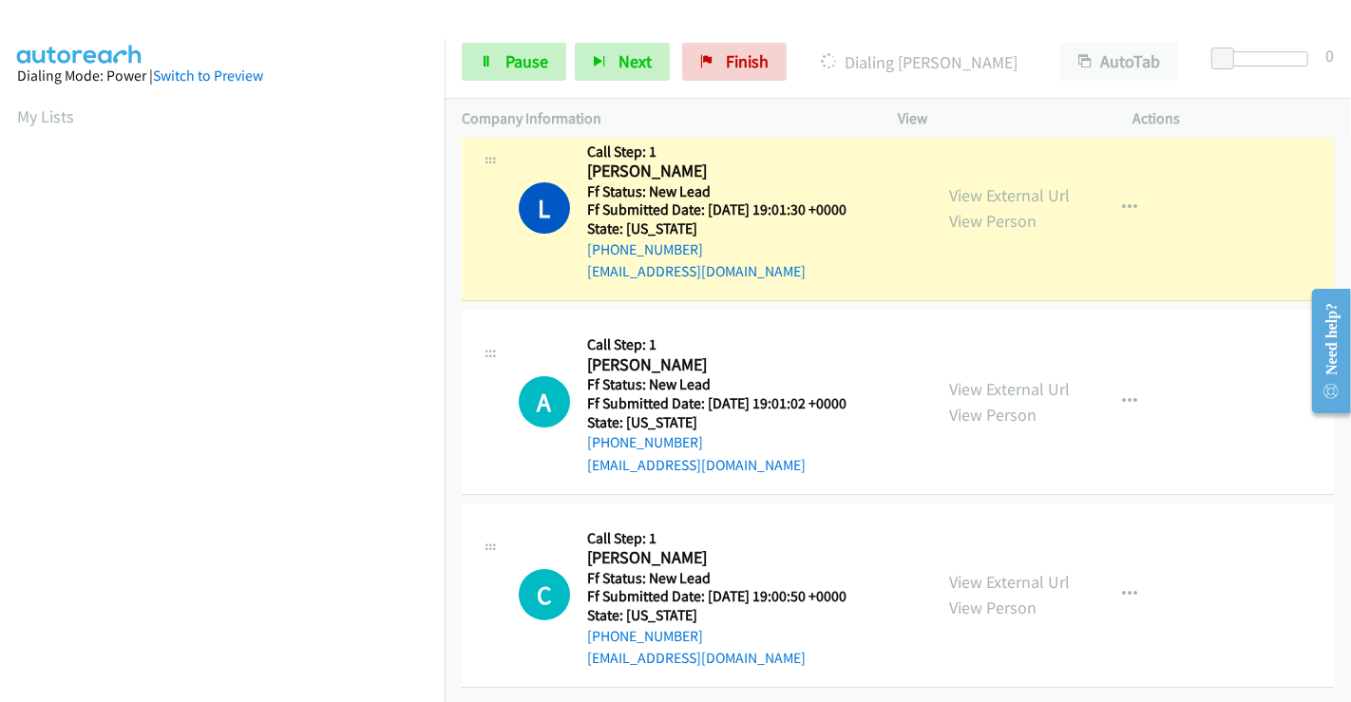
scroll to position [366, 0]
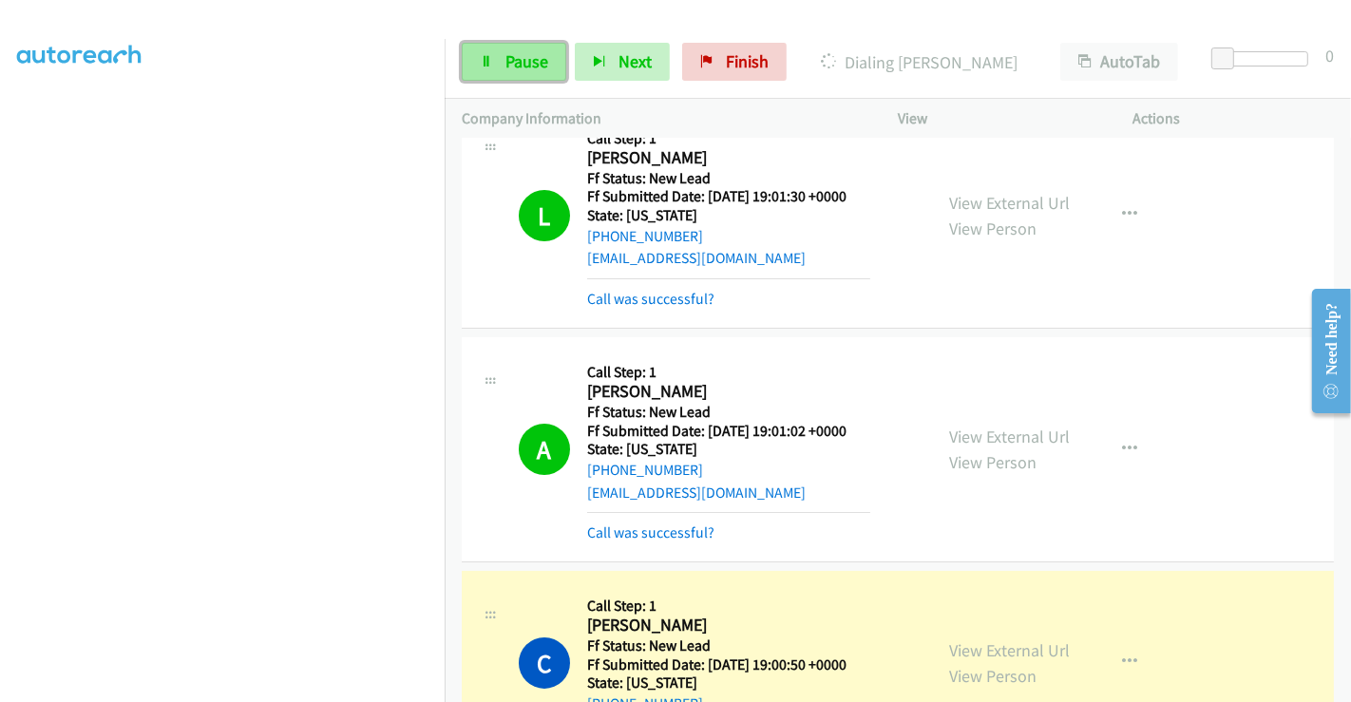
click at [506, 55] on span "Pause" at bounding box center [526, 61] width 43 height 22
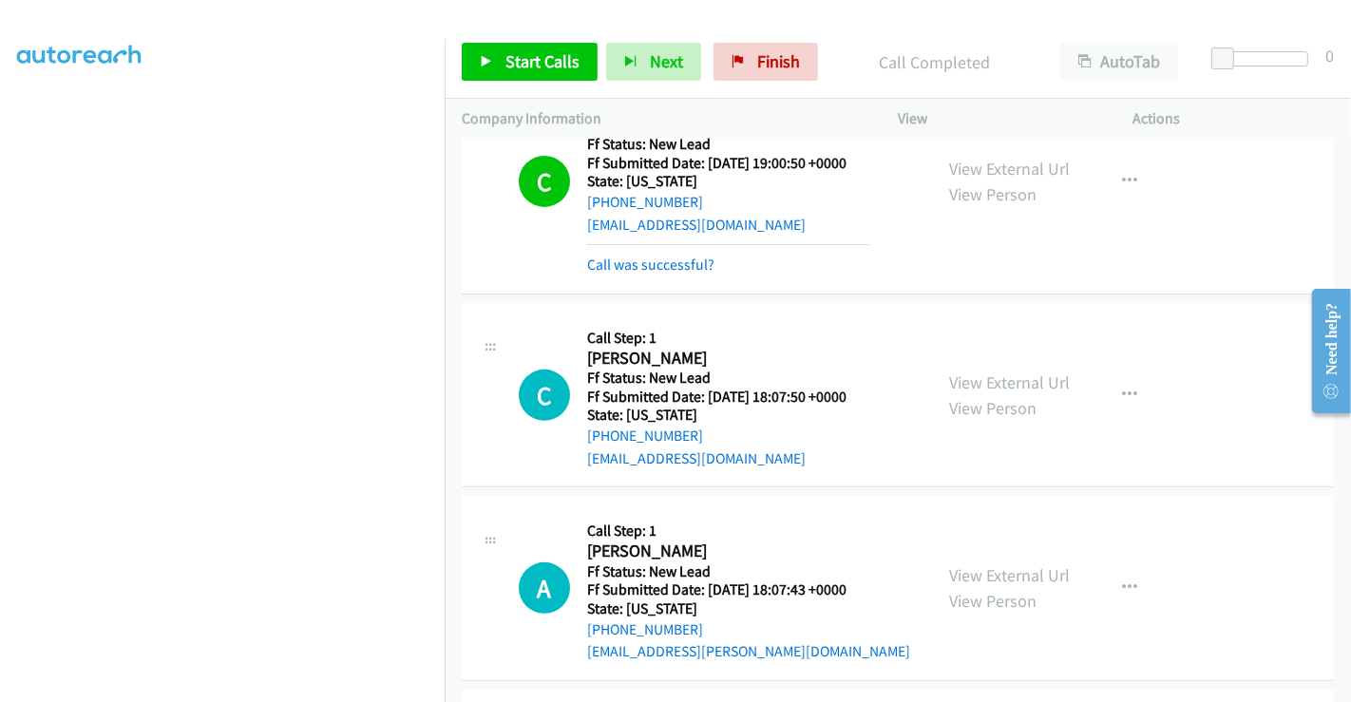
scroll to position [568, 0]
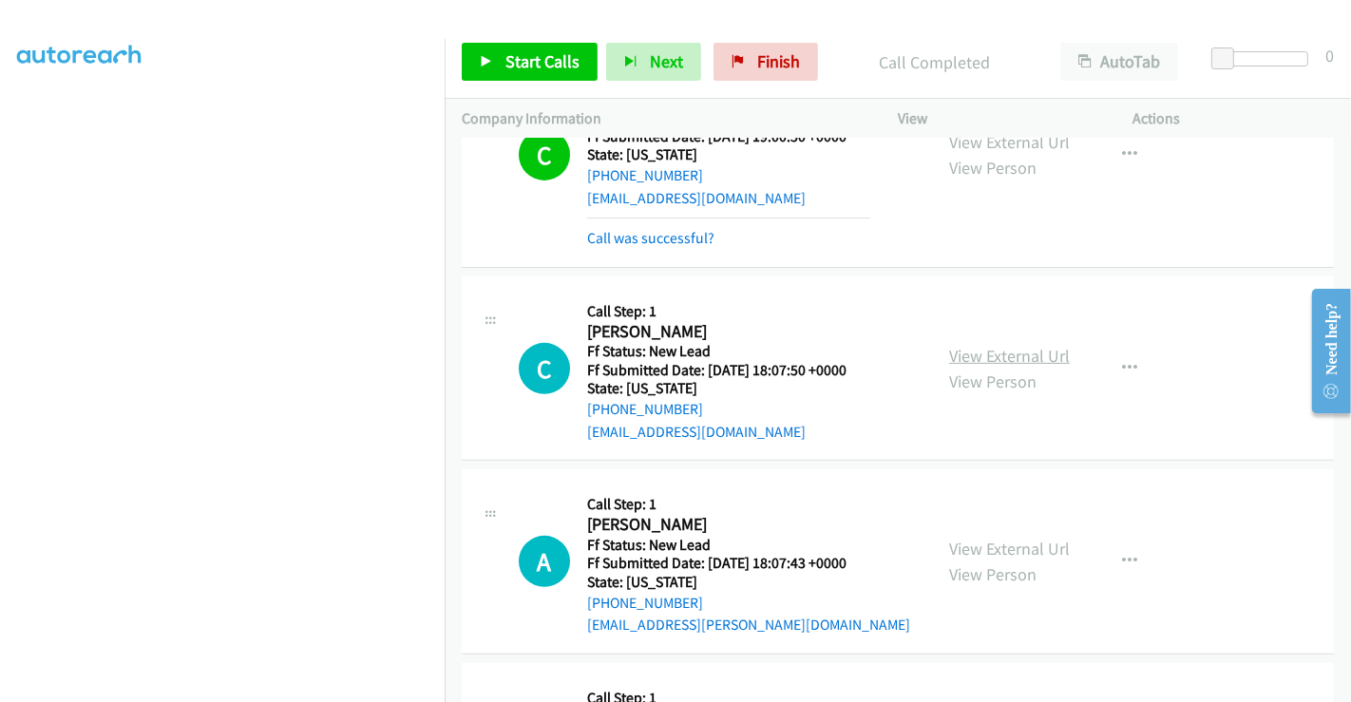
click at [1005, 352] on link "View External Url" at bounding box center [1009, 356] width 121 height 22
click at [553, 57] on span "Start Calls" at bounding box center [542, 61] width 74 height 22
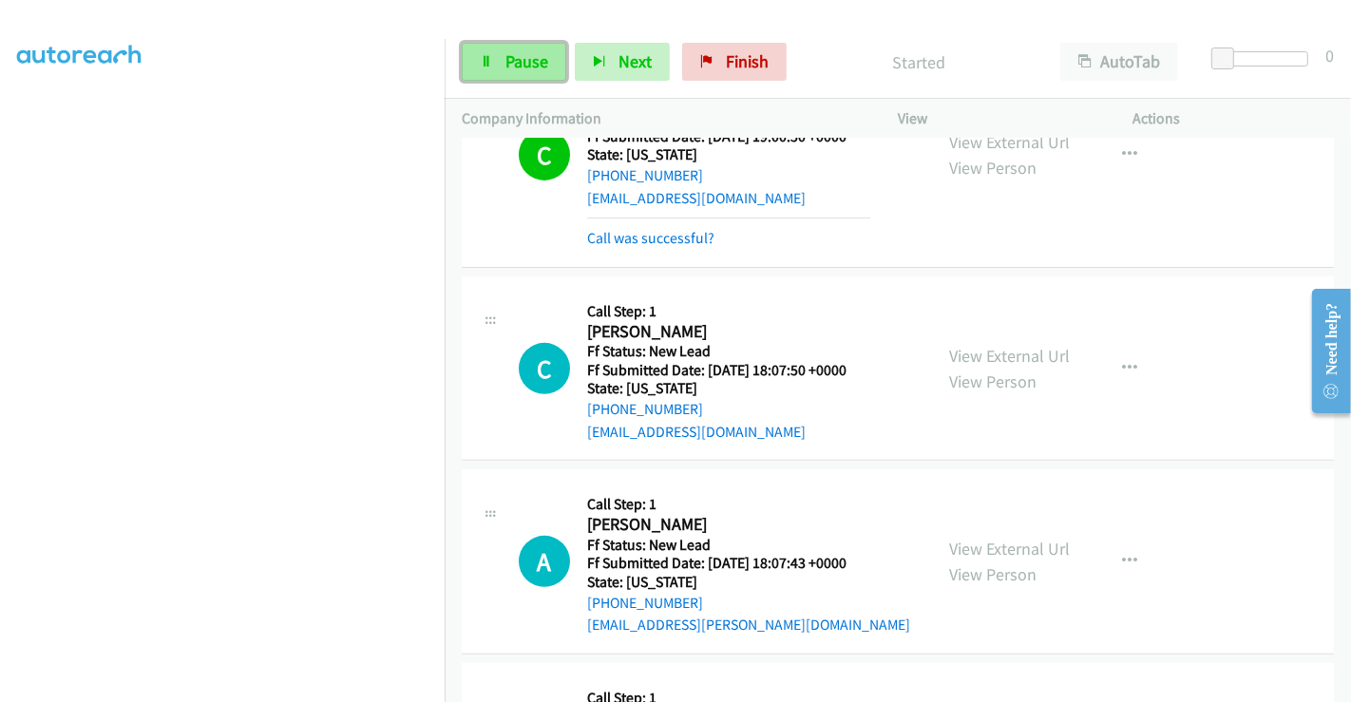
click at [518, 61] on span "Pause" at bounding box center [526, 61] width 43 height 22
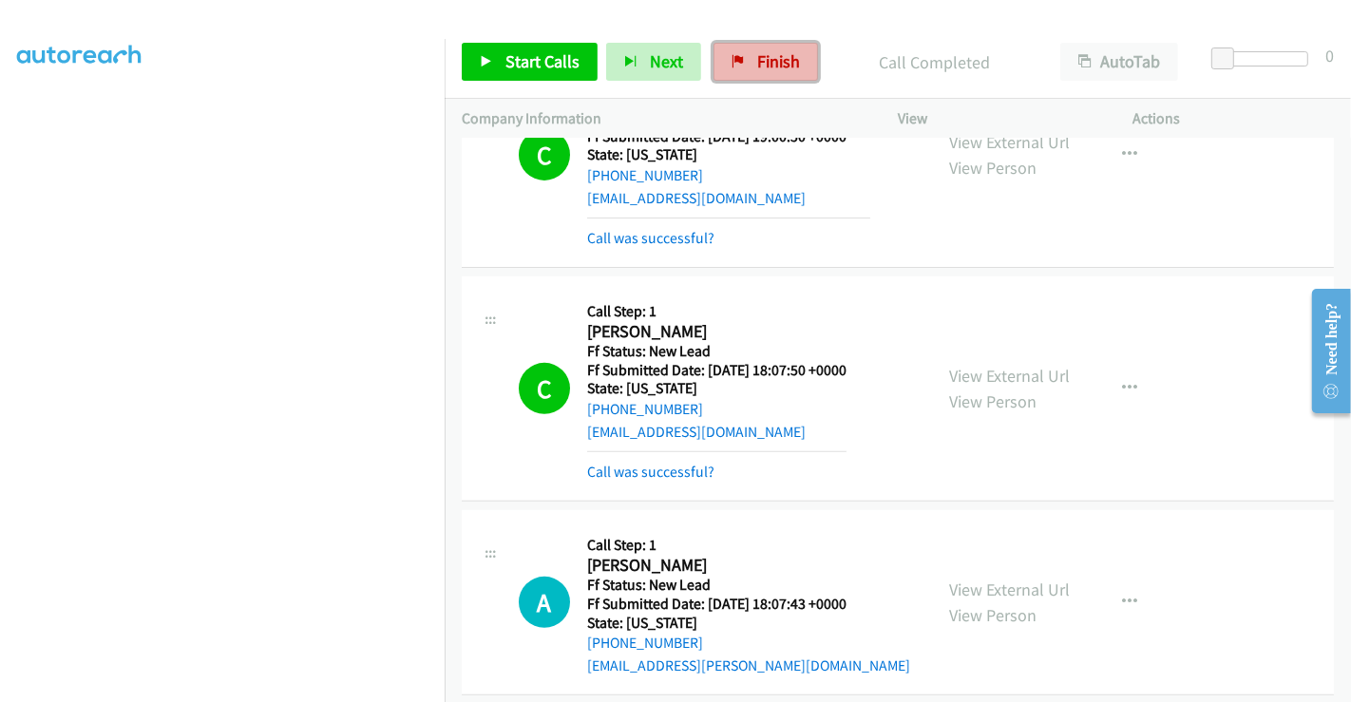
click at [761, 65] on span "Finish" at bounding box center [778, 61] width 43 height 22
